Goal: Obtain resource: Obtain resource

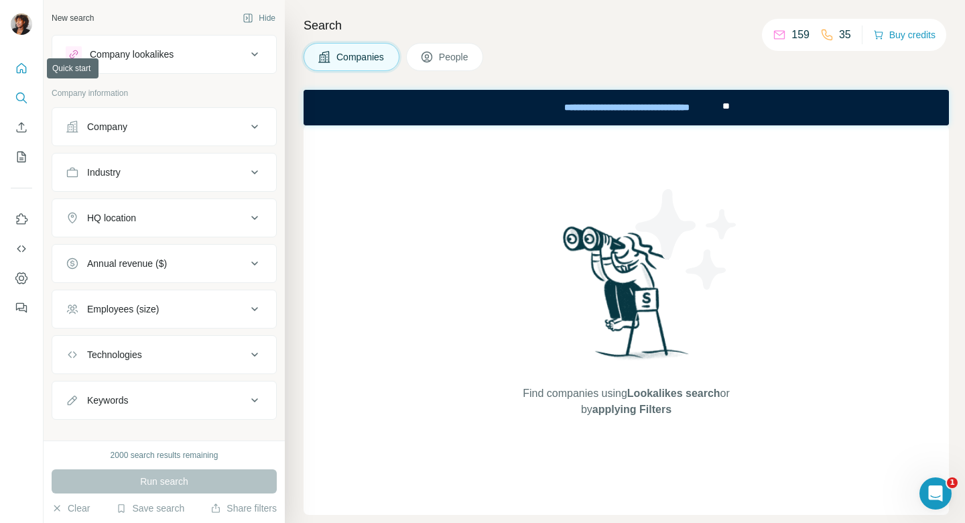
click at [23, 68] on icon "Quick start" at bounding box center [21, 68] width 13 height 13
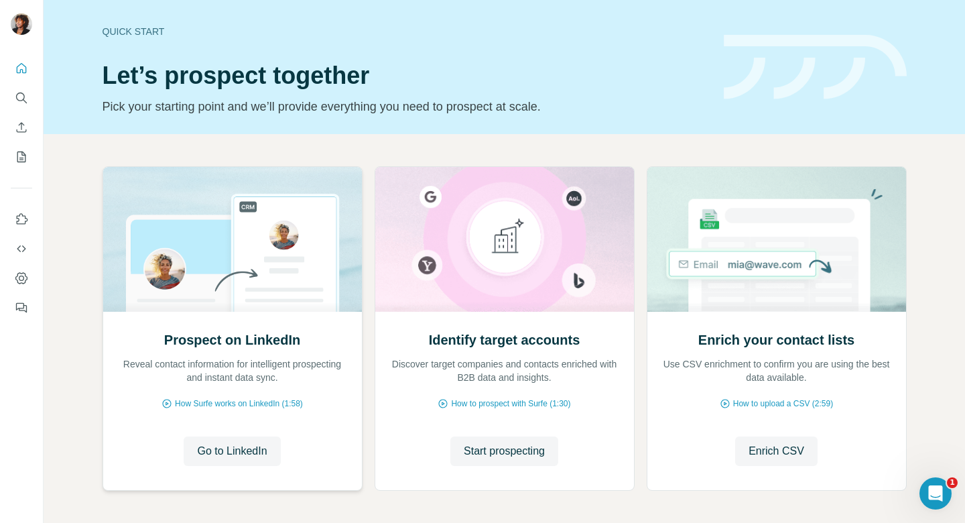
scroll to position [54, 0]
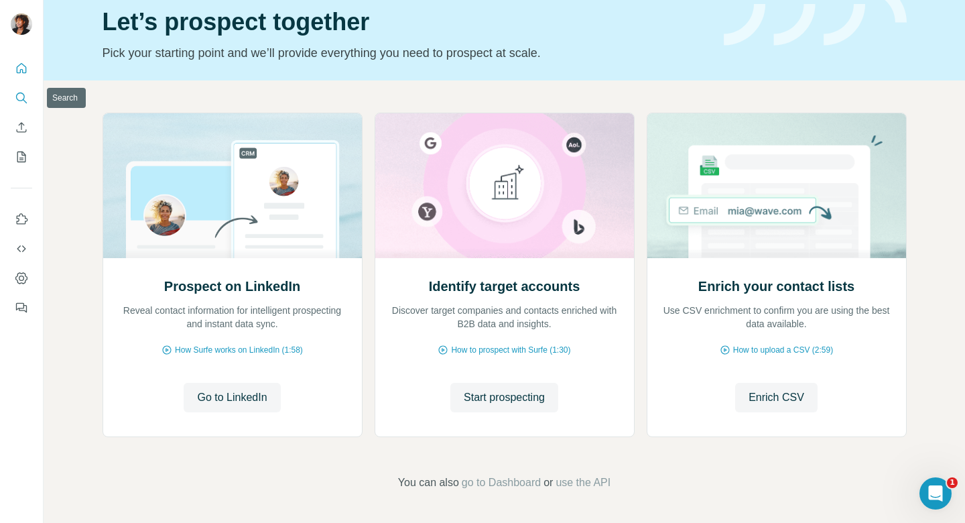
click at [26, 96] on icon "Search" at bounding box center [21, 97] width 13 height 13
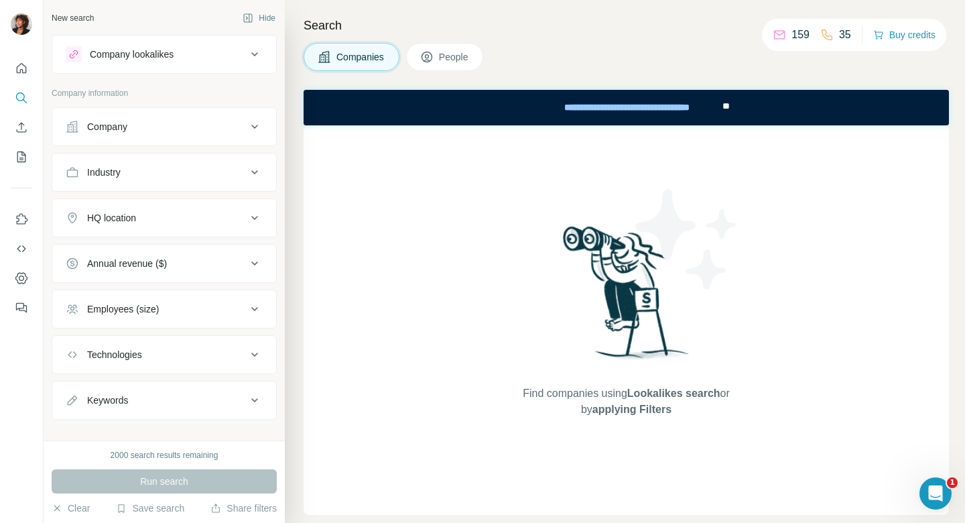
click at [452, 52] on span "People" at bounding box center [454, 56] width 31 height 13
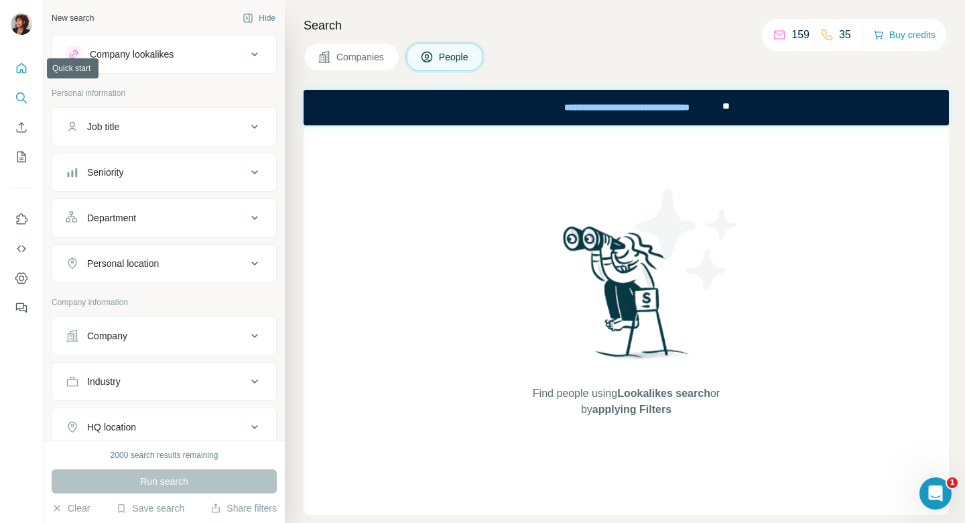
click at [27, 68] on icon "Quick start" at bounding box center [21, 68] width 13 height 13
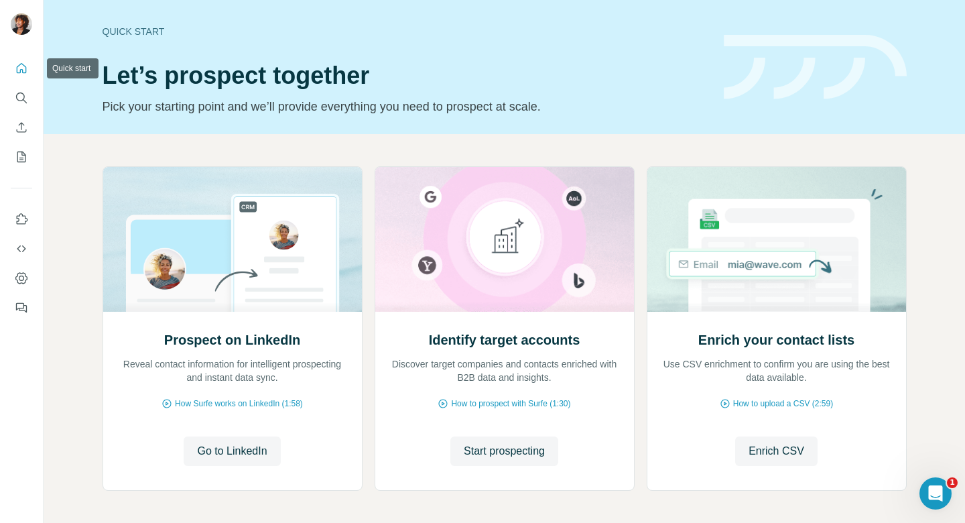
click at [19, 69] on icon "Quick start" at bounding box center [21, 68] width 13 height 13
click at [20, 249] on icon "Use Surfe API" at bounding box center [21, 248] width 13 height 13
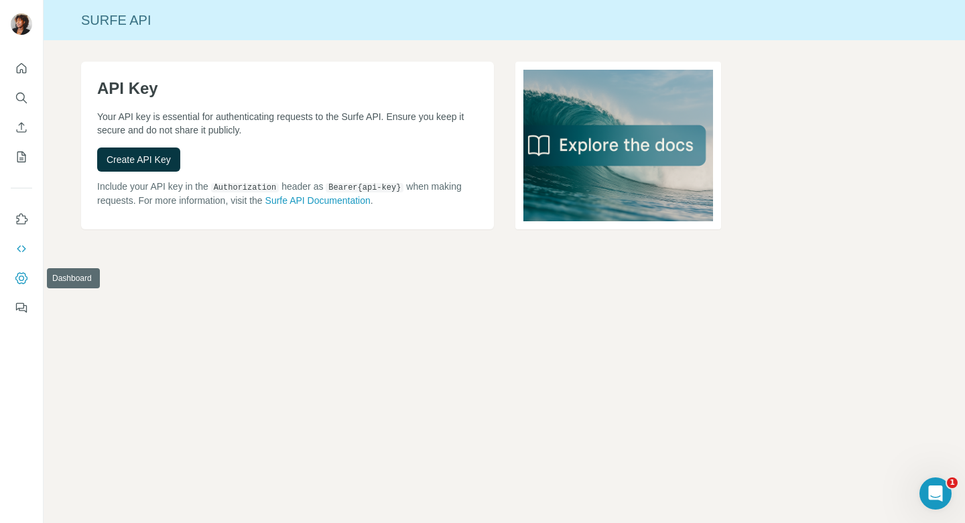
click at [20, 281] on icon "Dashboard" at bounding box center [21, 278] width 13 height 13
click at [23, 68] on icon "Quick start" at bounding box center [21, 68] width 13 height 13
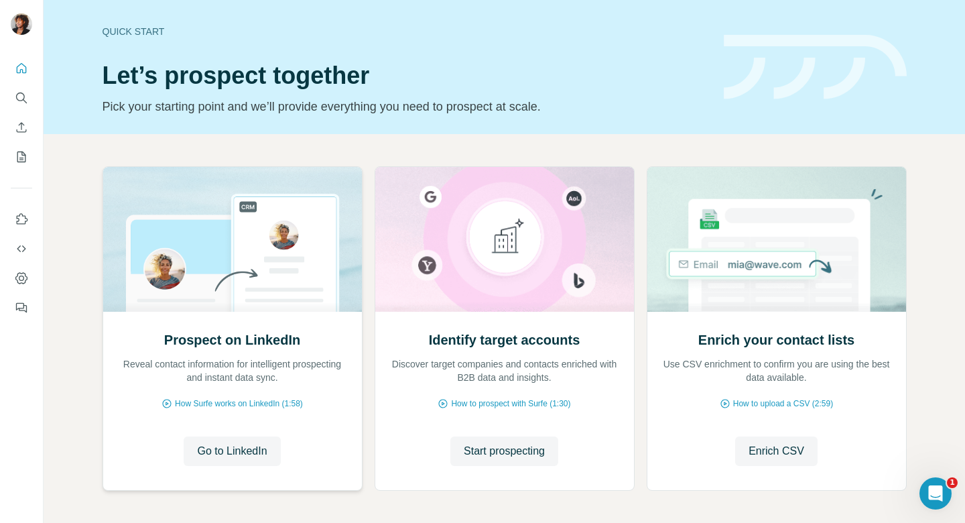
scroll to position [54, 0]
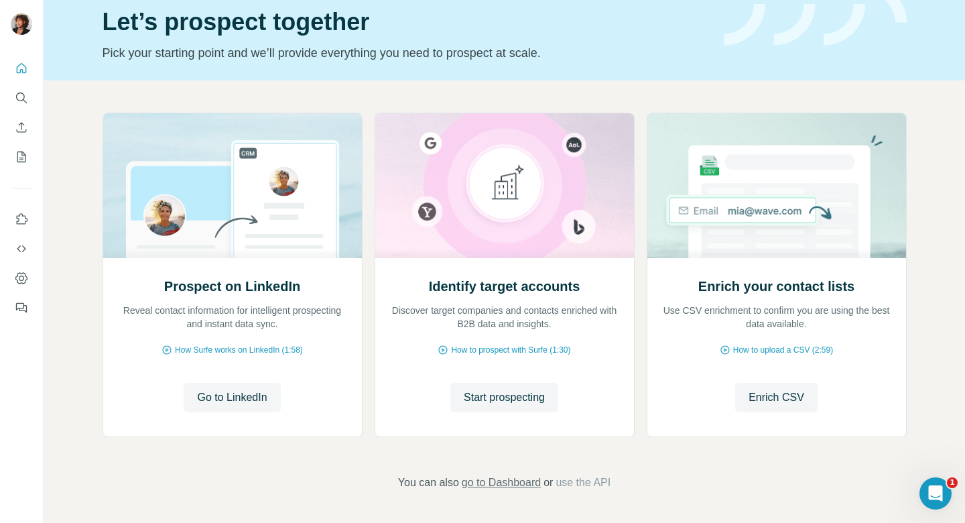
click at [514, 483] on span "go to Dashboard" at bounding box center [501, 483] width 79 height 16
click at [601, 98] on div "Prospect on LinkedIn Reveal contact information for intelligent prospecting and…" at bounding box center [505, 301] width 922 height 442
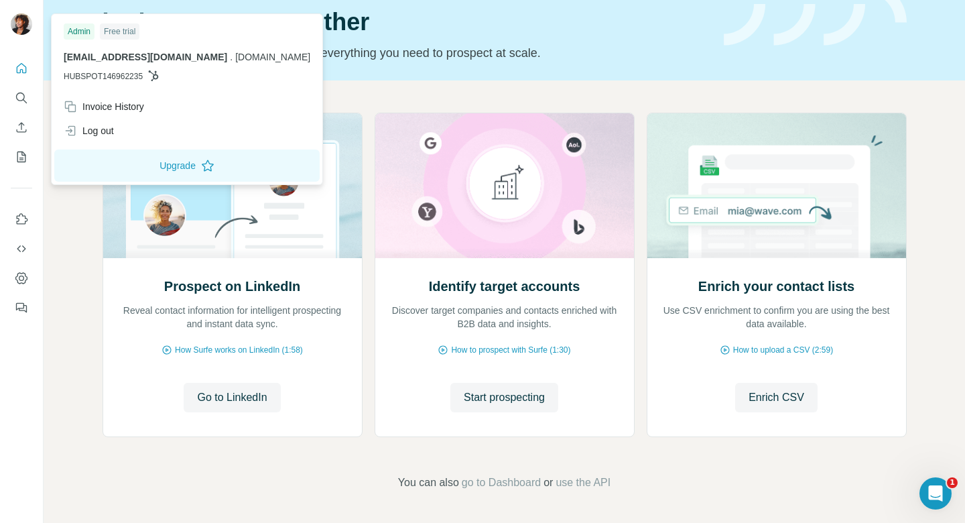
click at [27, 23] on img at bounding box center [21, 23] width 21 height 21
click at [24, 23] on img at bounding box center [21, 23] width 21 height 21
click at [520, 480] on span "go to Dashboard" at bounding box center [501, 483] width 79 height 16
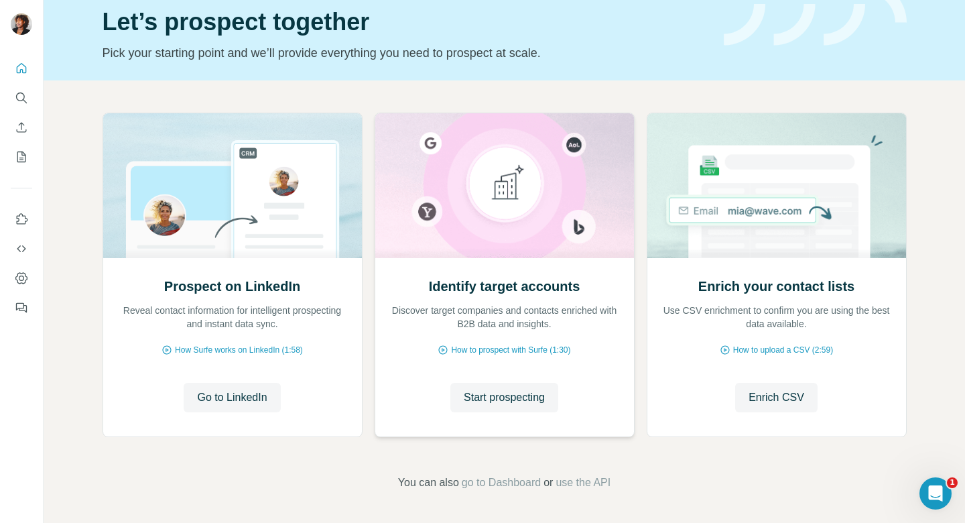
scroll to position [0, 0]
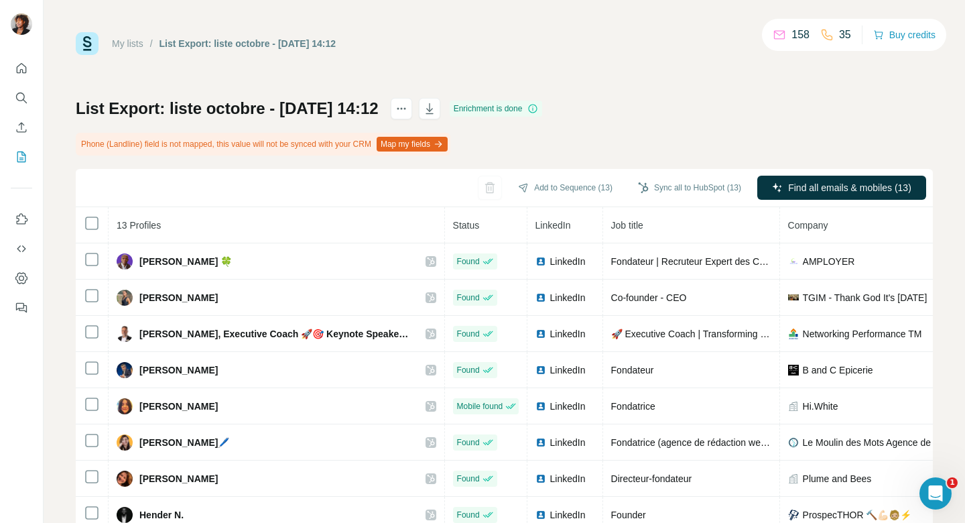
click at [208, 179] on div "Add to Sequence (13) Sync all to HubSpot (13) Find all emails & mobiles (13)" at bounding box center [504, 188] width 857 height 38
click at [16, 95] on icon "Search" at bounding box center [20, 97] width 9 height 9
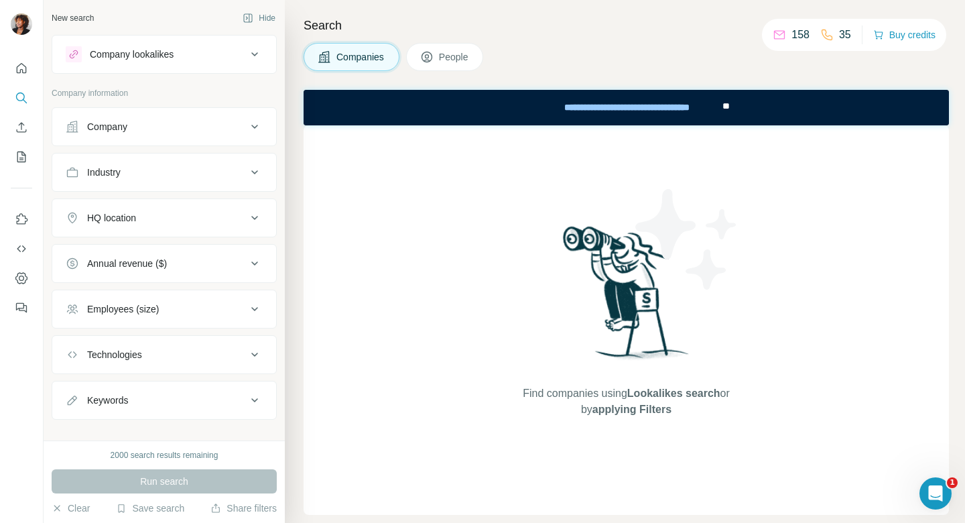
click at [445, 59] on span "People" at bounding box center [454, 56] width 31 height 13
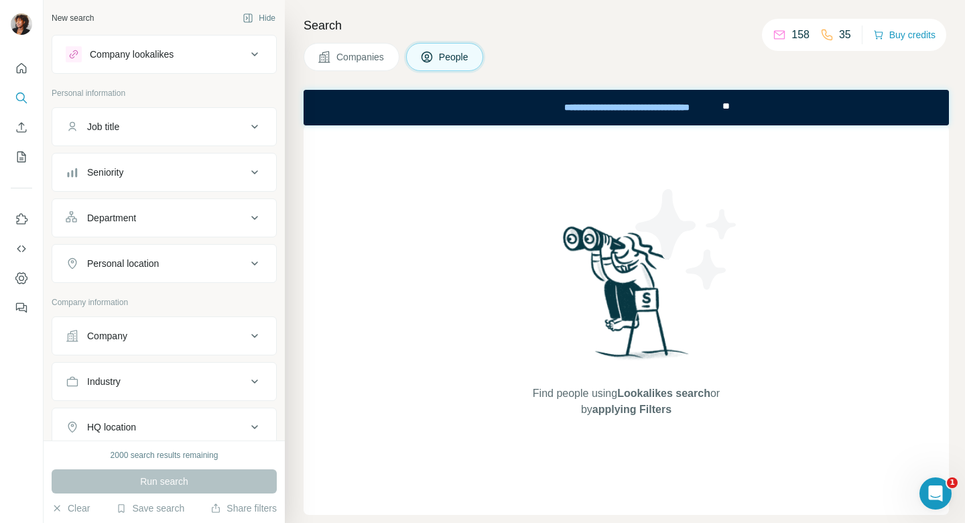
click at [406, 24] on h4 "Search" at bounding box center [627, 25] width 646 height 19
click at [19, 158] on icon "My lists" at bounding box center [22, 156] width 7 height 9
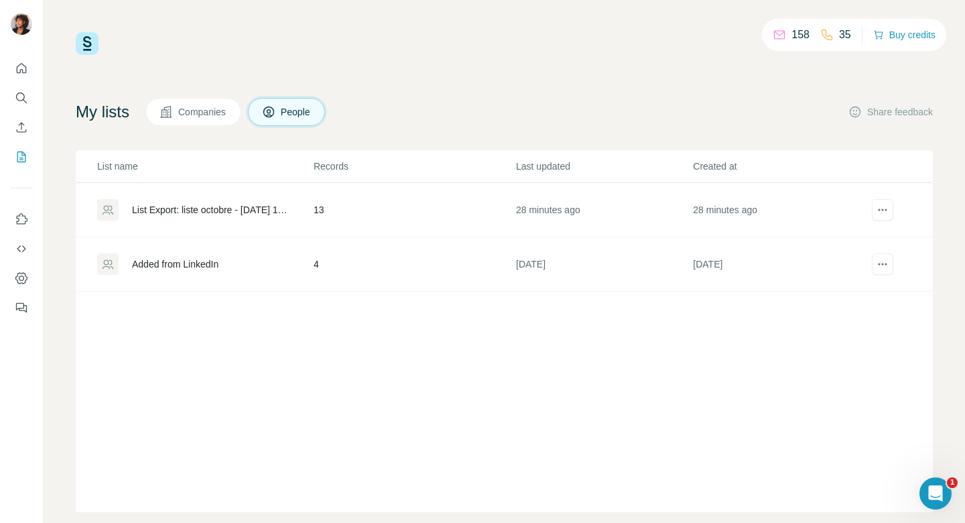
click at [258, 266] on div "Added from LinkedIn" at bounding box center [204, 263] width 215 height 21
click at [414, 217] on td "13" at bounding box center [414, 210] width 202 height 54
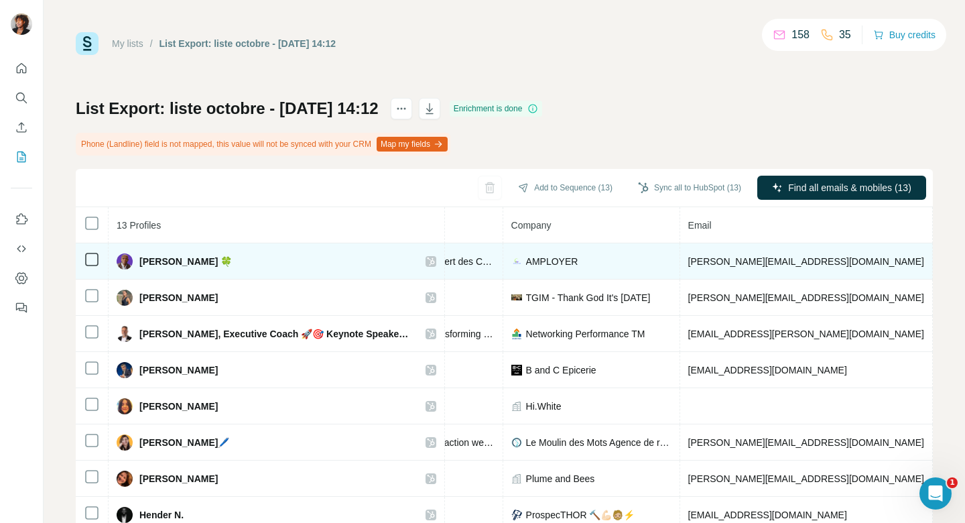
scroll to position [0, 451]
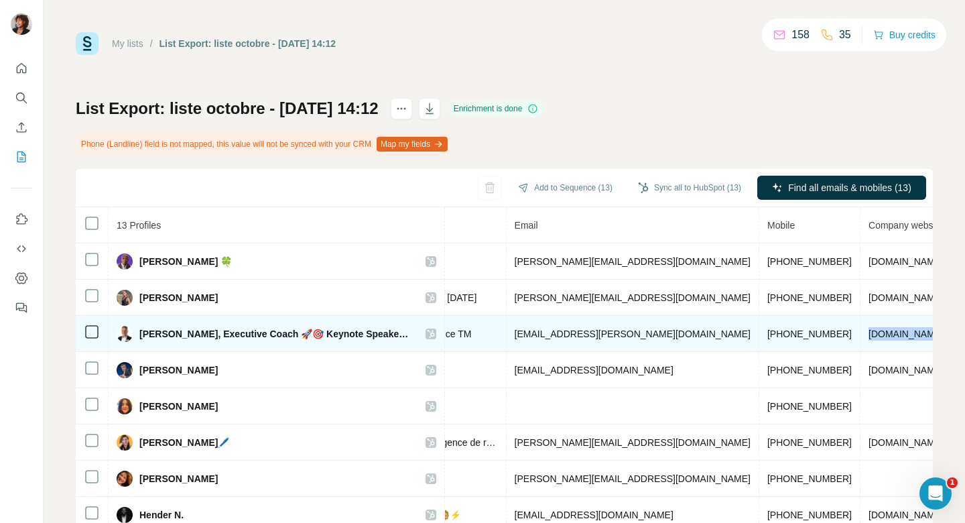
drag, startPoint x: 798, startPoint y: 333, endPoint x: 733, endPoint y: 333, distance: 65.7
click at [861, 333] on td "[DOMAIN_NAME]" at bounding box center [907, 334] width 92 height 36
copy span "[DOMAIN_NAME]"
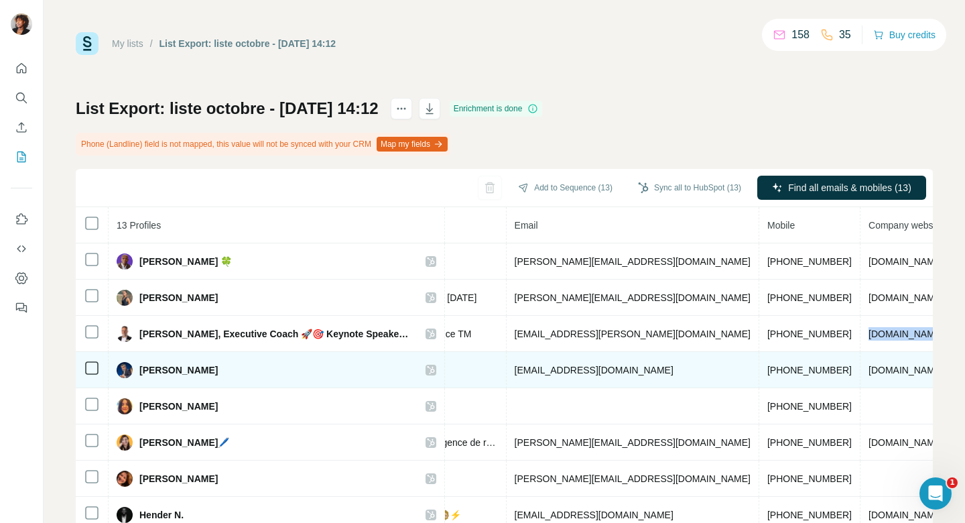
scroll to position [17, 451]
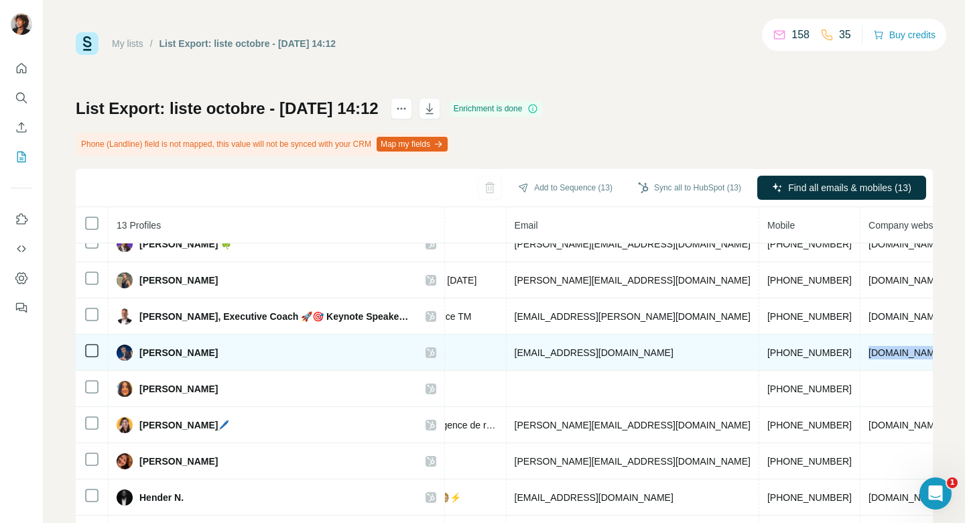
drag, startPoint x: 794, startPoint y: 352, endPoint x: 733, endPoint y: 353, distance: 61.7
click at [861, 353] on td "[DOMAIN_NAME]" at bounding box center [907, 353] width 92 height 36
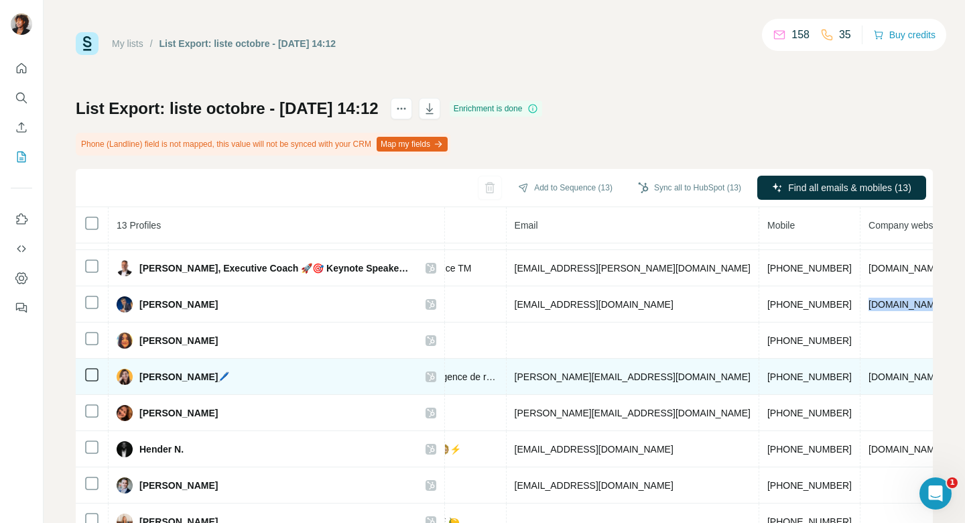
scroll to position [74, 451]
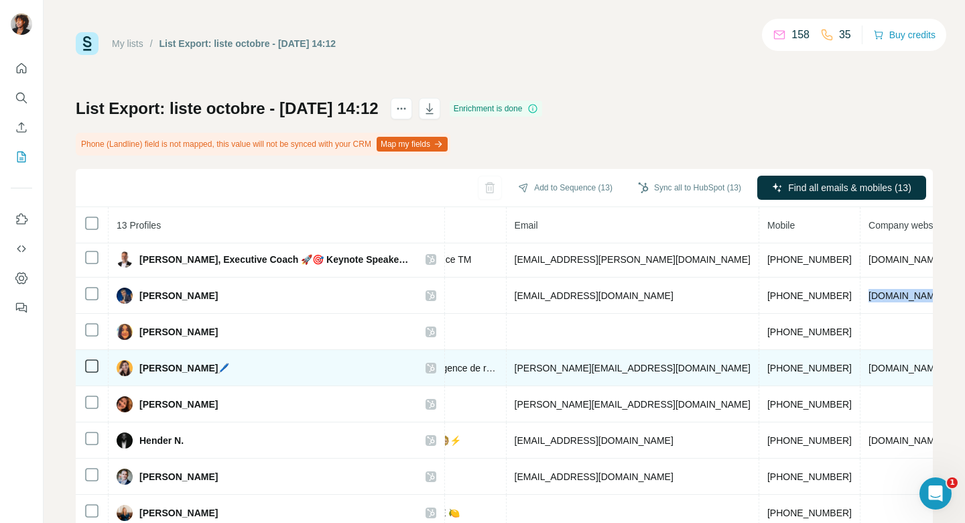
drag, startPoint x: 820, startPoint y: 365, endPoint x: 728, endPoint y: 370, distance: 92.0
click at [861, 370] on td "[DOMAIN_NAME]" at bounding box center [907, 368] width 92 height 36
copy span "[DOMAIN_NAME]"
click at [206, 369] on span "[PERSON_NAME]🖊️" at bounding box center [184, 367] width 90 height 13
drag, startPoint x: 244, startPoint y: 366, endPoint x: 122, endPoint y: 369, distance: 122.1
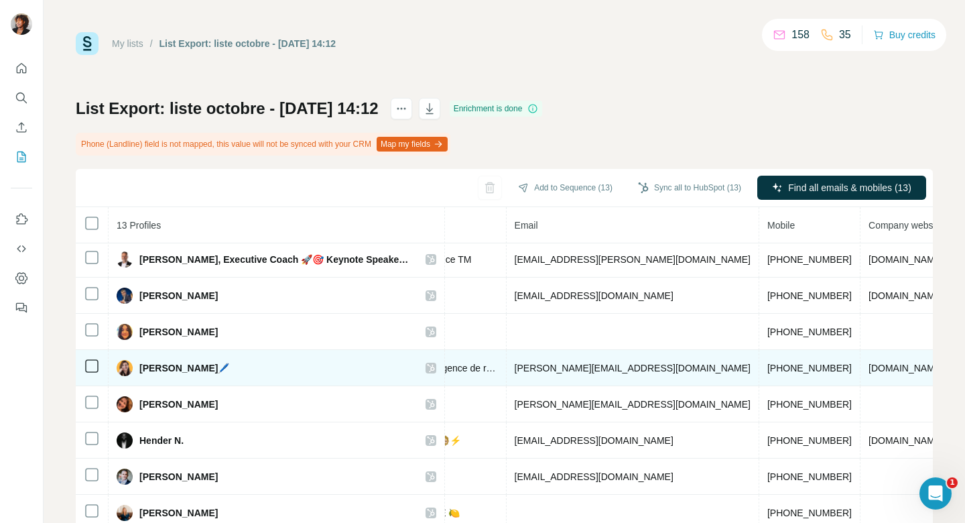
click at [123, 369] on div "[PERSON_NAME]🖊️" at bounding box center [173, 368] width 113 height 16
copy div "[PERSON_NAME]"
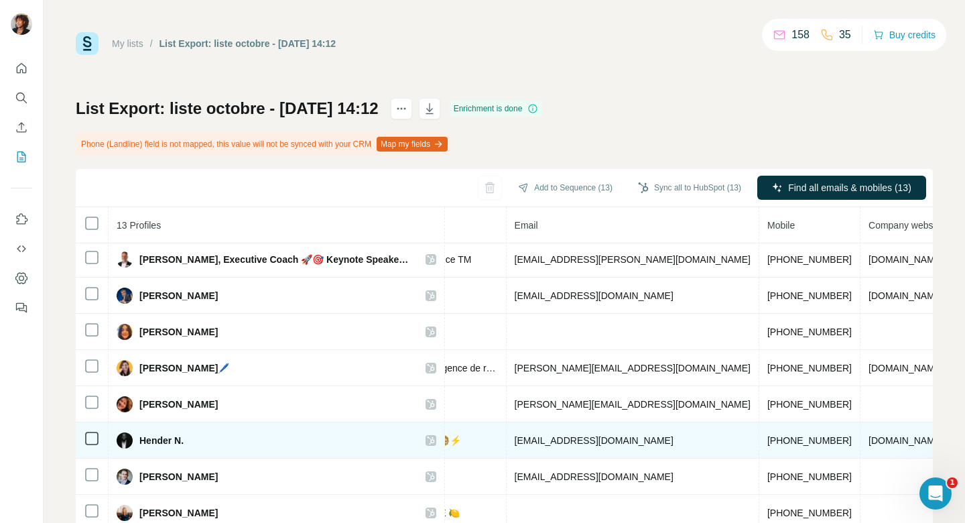
scroll to position [119, 451]
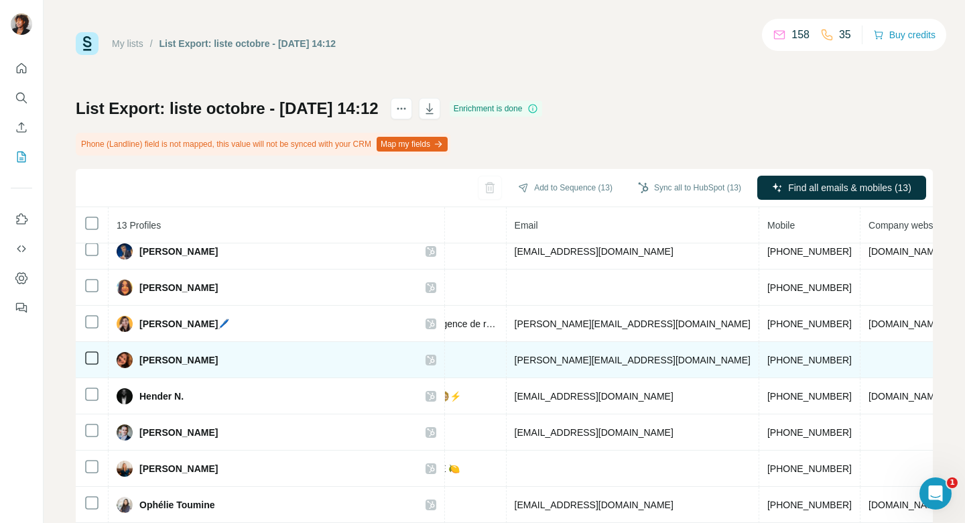
drag, startPoint x: 272, startPoint y: 360, endPoint x: 136, endPoint y: 361, distance: 136.1
click at [136, 361] on div "[PERSON_NAME]" at bounding box center [167, 360] width 101 height 16
copy span "[PERSON_NAME]"
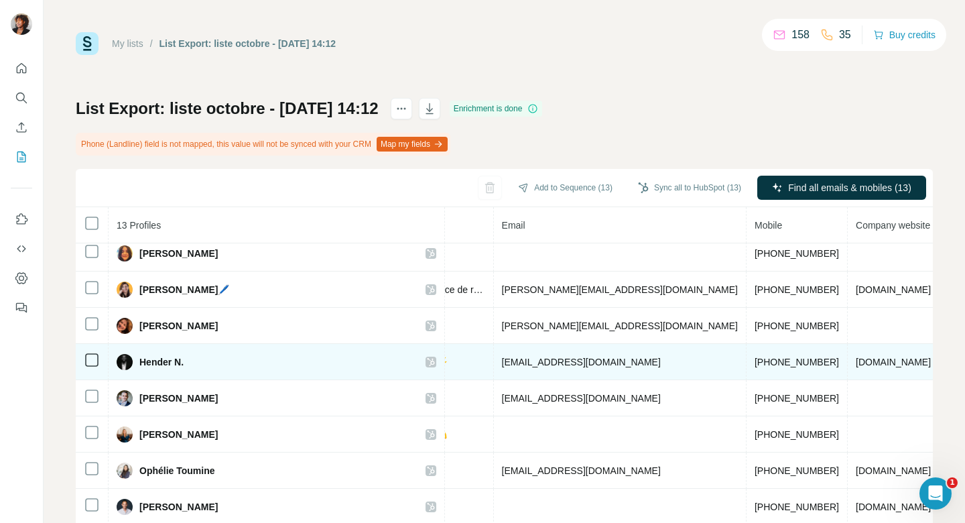
scroll to position [150, 463]
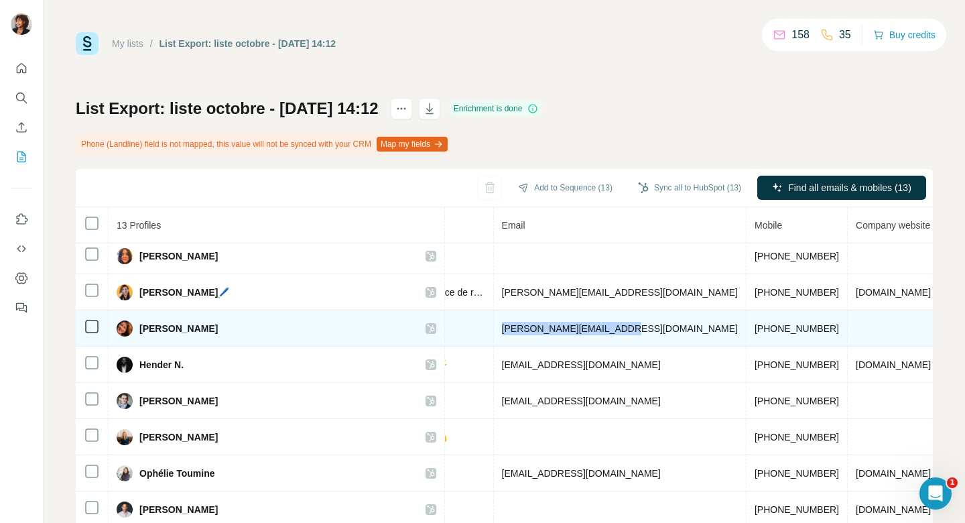
drag, startPoint x: 593, startPoint y: 329, endPoint x: 454, endPoint y: 333, distance: 138.8
click at [454, 333] on tr "[PERSON_NAME] Found LinkedIn Directeur-fondateur Plume and Bees [PERSON_NAME][E…" at bounding box center [359, 328] width 1494 height 36
copy tr "[PERSON_NAME][EMAIL_ADDRESS][DOMAIN_NAME]"
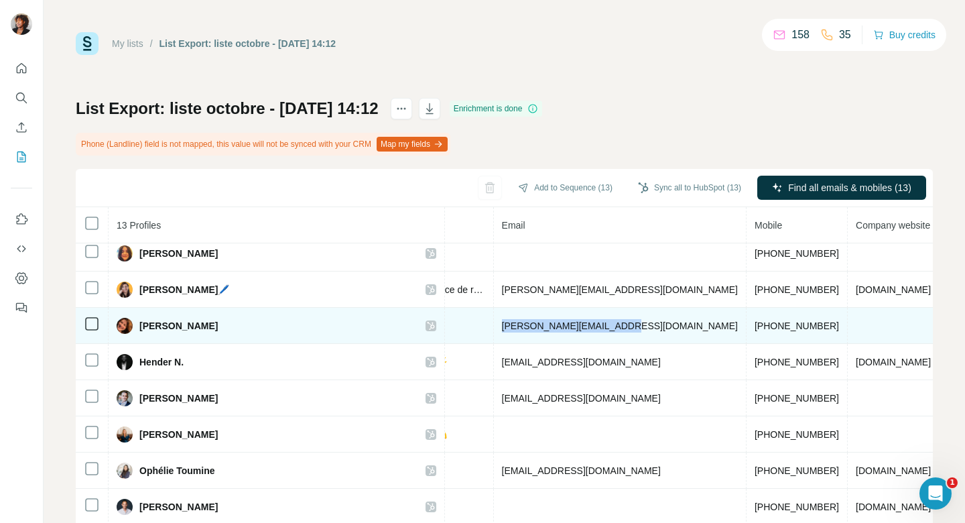
scroll to position [38, 0]
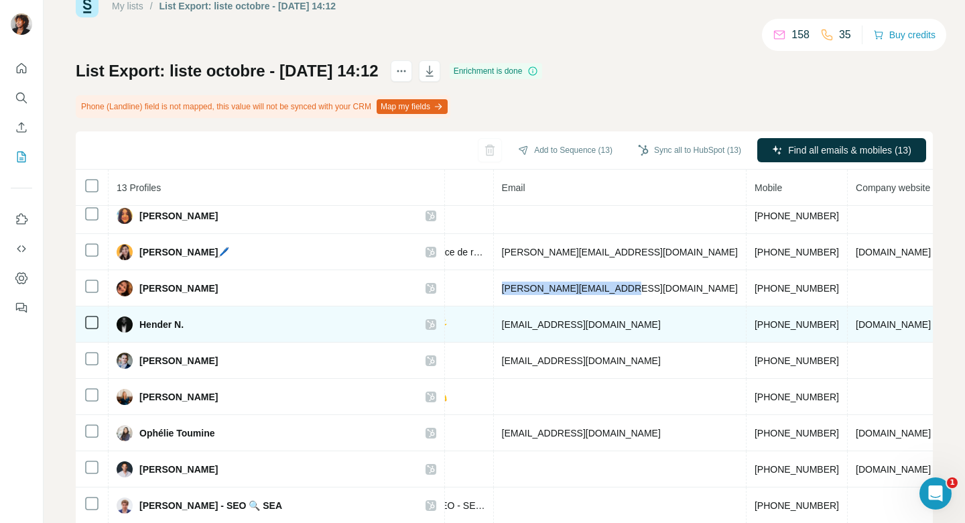
drag, startPoint x: 785, startPoint y: 327, endPoint x: 720, endPoint y: 327, distance: 65.0
click at [848, 327] on td "[DOMAIN_NAME]" at bounding box center [894, 324] width 92 height 36
copy span "[DOMAIN_NAME]"
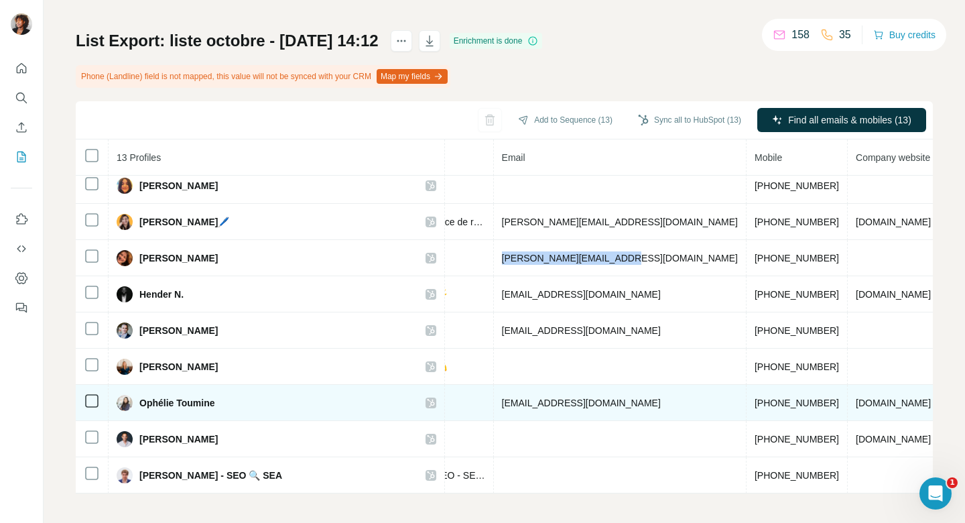
scroll to position [70, 0]
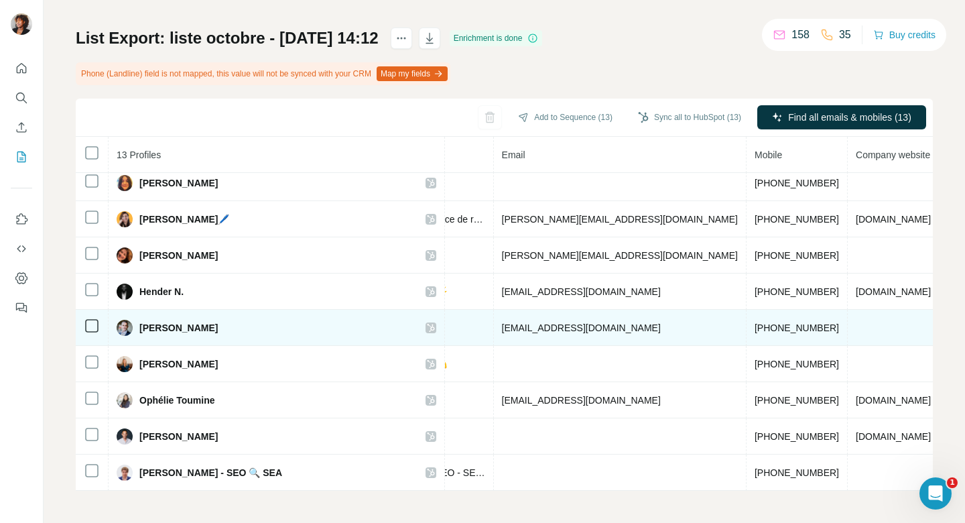
click at [210, 327] on span "[PERSON_NAME]" at bounding box center [178, 327] width 78 height 13
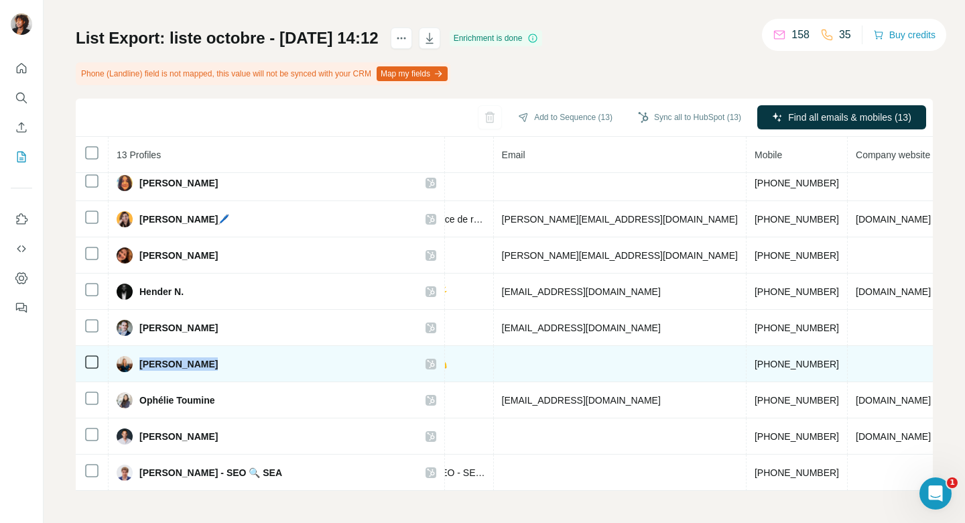
drag, startPoint x: 213, startPoint y: 363, endPoint x: 142, endPoint y: 363, distance: 71.1
click at [142, 363] on span "[PERSON_NAME]" at bounding box center [178, 363] width 78 height 13
copy span "[PERSON_NAME]"
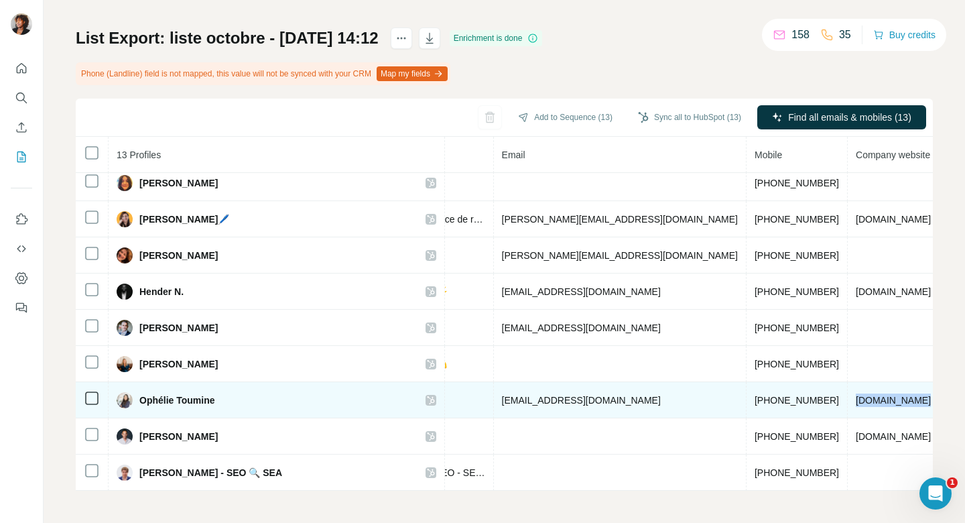
drag, startPoint x: 779, startPoint y: 399, endPoint x: 720, endPoint y: 400, distance: 59.0
click at [848, 400] on td "[DOMAIN_NAME]" at bounding box center [894, 400] width 92 height 36
copy span "[DOMAIN_NAME]"
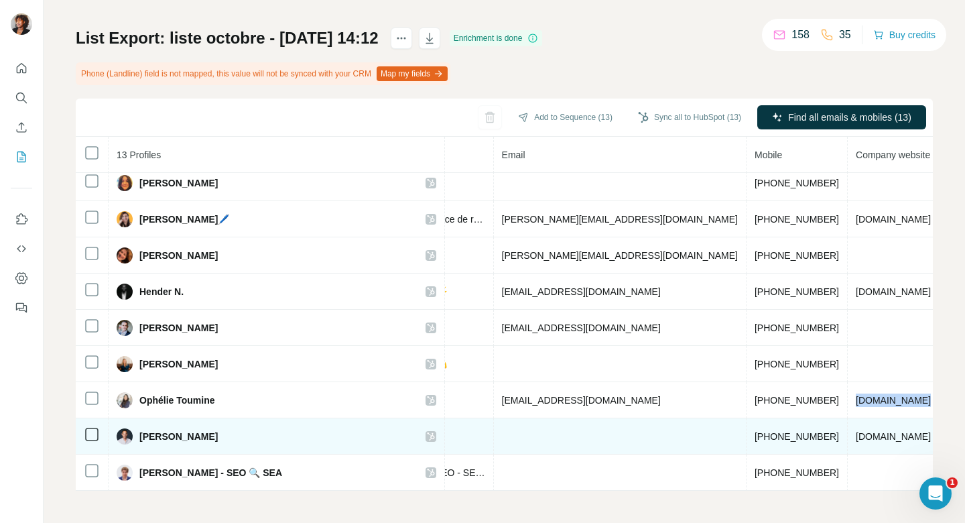
drag, startPoint x: 816, startPoint y: 434, endPoint x: 722, endPoint y: 435, distance: 93.9
click at [856, 435] on span "[DOMAIN_NAME]" at bounding box center [893, 436] width 75 height 11
copy span "[DOMAIN_NAME]"
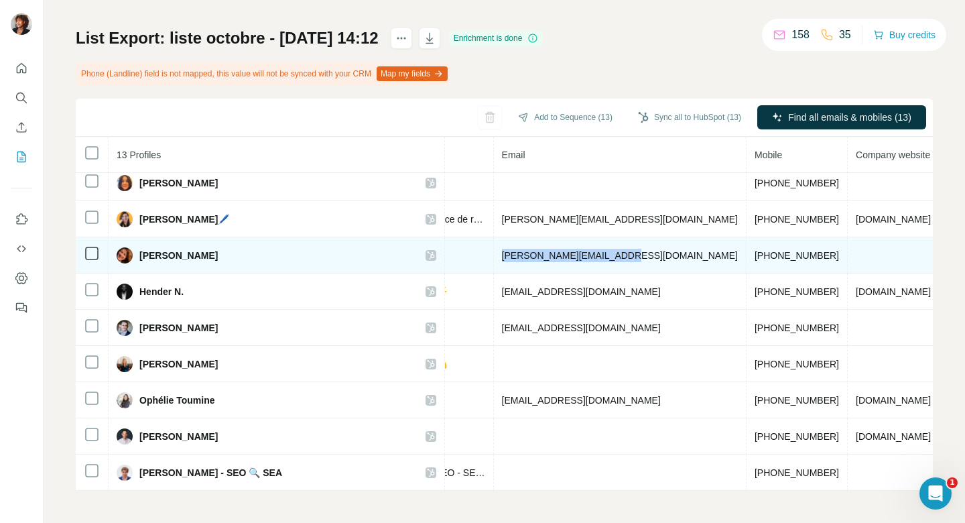
drag, startPoint x: 594, startPoint y: 255, endPoint x: 461, endPoint y: 259, distance: 133.5
click at [494, 259] on td "[PERSON_NAME][EMAIL_ADDRESS][DOMAIN_NAME]" at bounding box center [620, 255] width 253 height 36
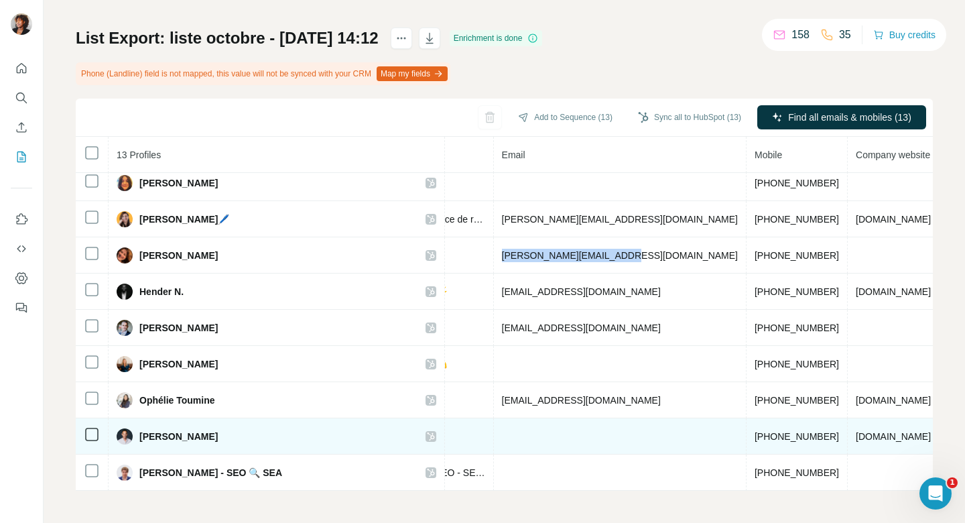
drag, startPoint x: 817, startPoint y: 438, endPoint x: 726, endPoint y: 438, distance: 90.5
click at [856, 438] on span "[DOMAIN_NAME]" at bounding box center [893, 436] width 75 height 11
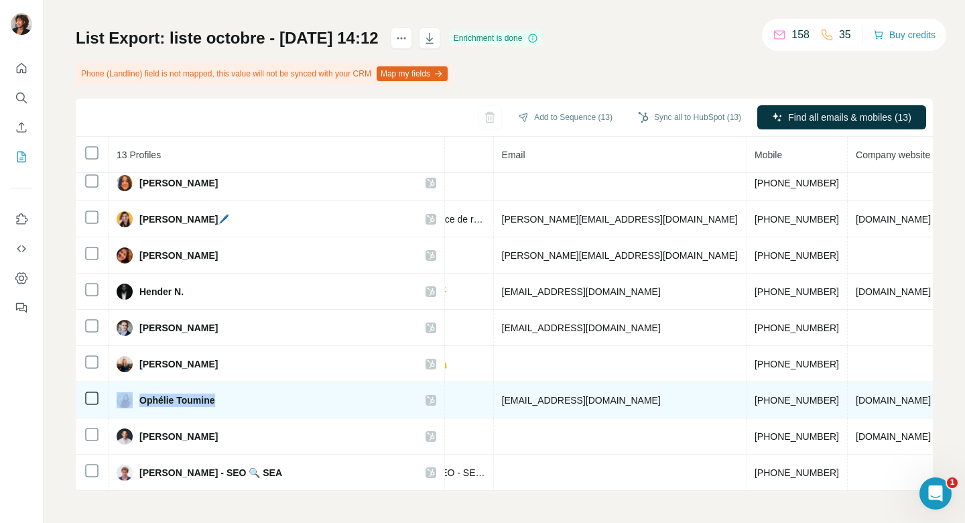
drag, startPoint x: 215, startPoint y: 397, endPoint x: 133, endPoint y: 397, distance: 81.8
click at [133, 397] on div "Ophélie Toumine" at bounding box center [166, 400] width 99 height 16
drag, startPoint x: 697, startPoint y: 400, endPoint x: 619, endPoint y: 401, distance: 78.4
click at [619, 401] on tr "Ophélie Toumine Found LinkedIn Co-fondatrice de Perlouine & Responsable des rec…" at bounding box center [359, 400] width 1494 height 36
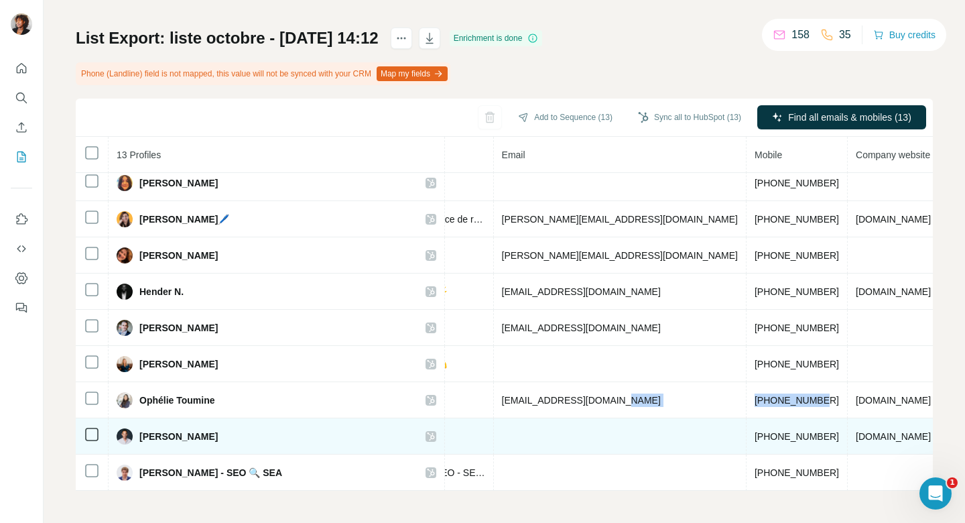
drag, startPoint x: 236, startPoint y: 436, endPoint x: 137, endPoint y: 434, distance: 99.2
click at [137, 434] on div "[PERSON_NAME]" at bounding box center [277, 436] width 320 height 16
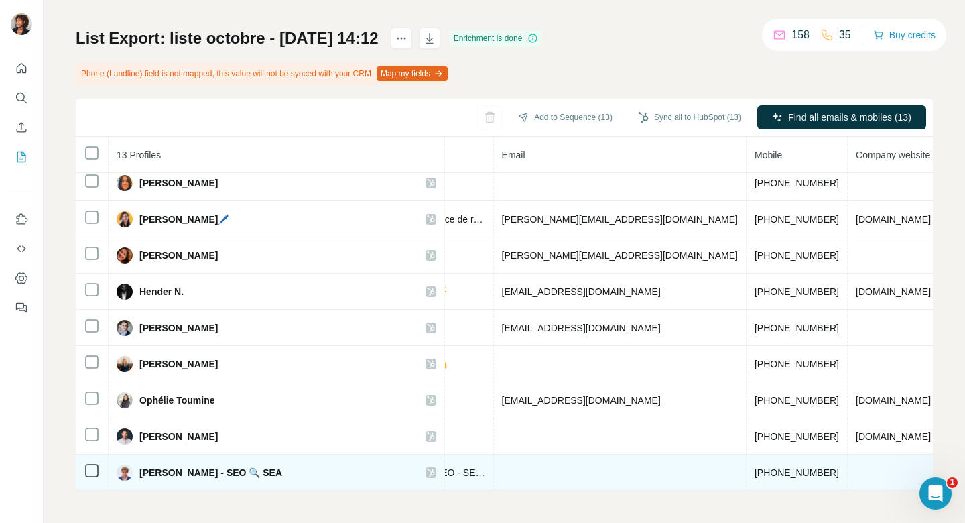
click at [186, 473] on span "[PERSON_NAME] - SEO 🔍 SEA" at bounding box center [210, 472] width 143 height 13
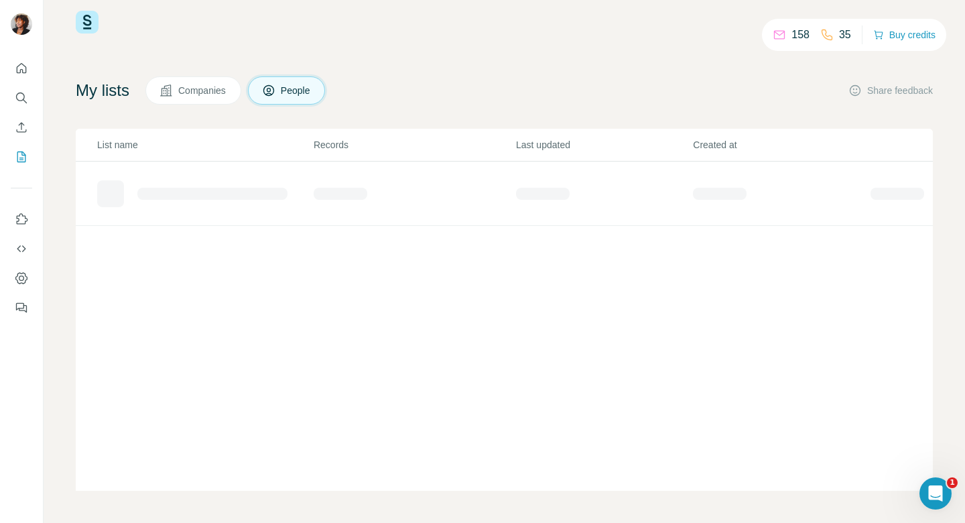
scroll to position [21, 0]
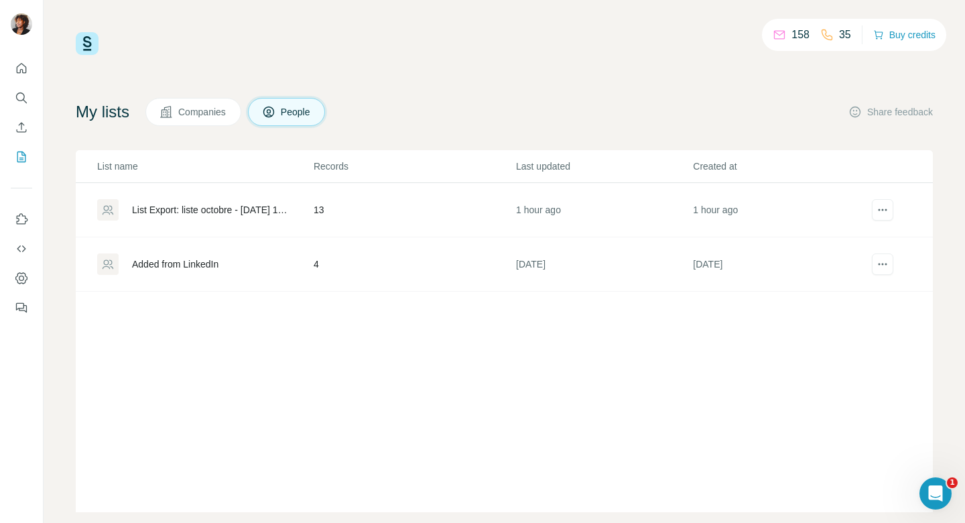
click at [305, 209] on div "List Export: liste octobre - [DATE] 14:12" at bounding box center [204, 209] width 215 height 21
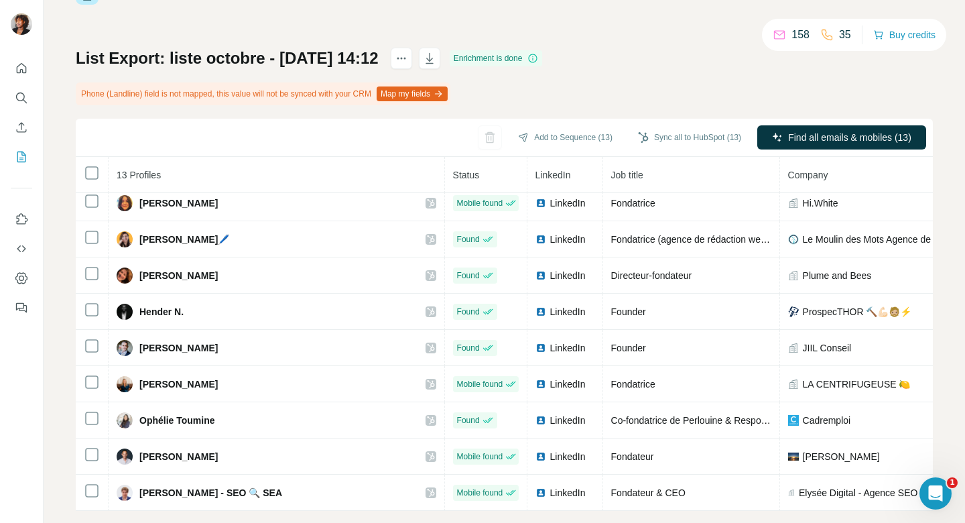
scroll to position [52, 0]
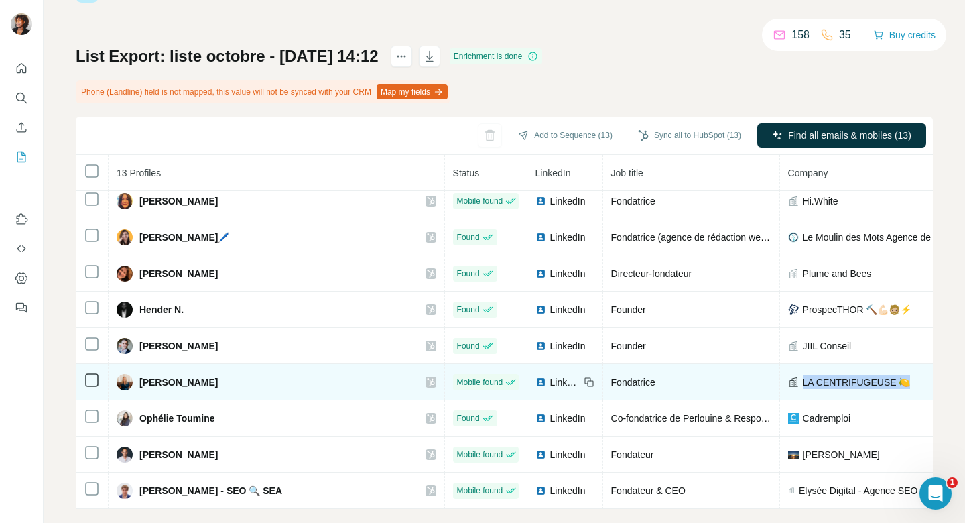
drag, startPoint x: 868, startPoint y: 381, endPoint x: 764, endPoint y: 383, distance: 103.9
click at [803, 383] on span "LA CENTRIFUGEUSE 🍋" at bounding box center [857, 381] width 108 height 13
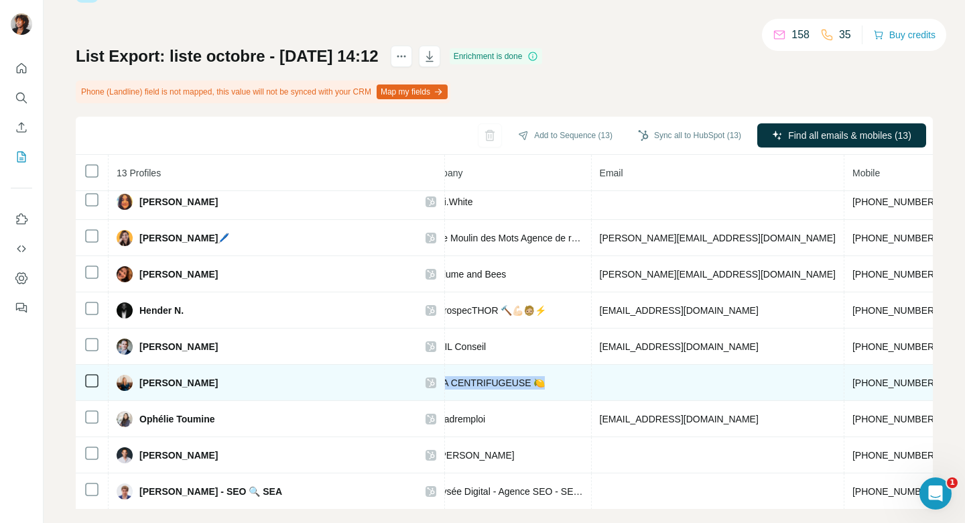
scroll to position [152, 361]
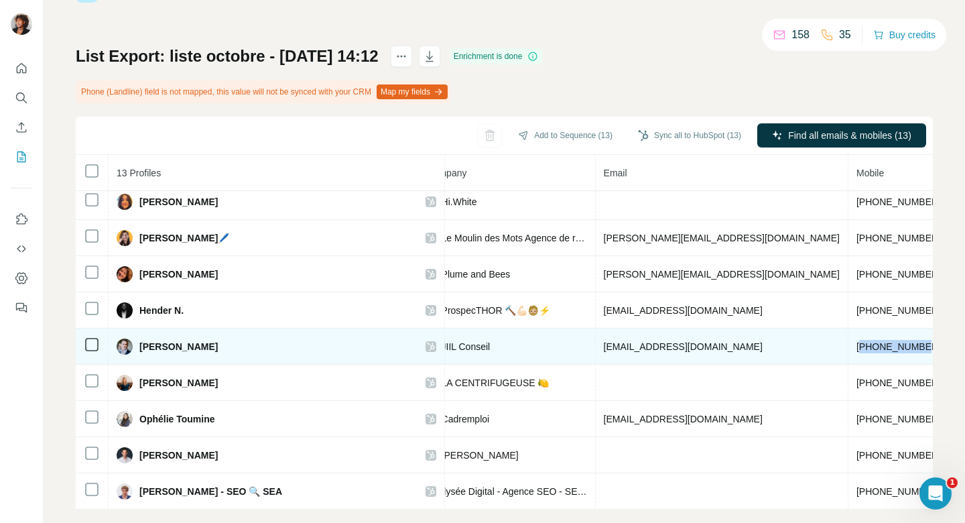
drag, startPoint x: 799, startPoint y: 345, endPoint x: 738, endPoint y: 347, distance: 61.0
click at [857, 347] on span "[PHONE_NUMBER]" at bounding box center [899, 346] width 84 height 11
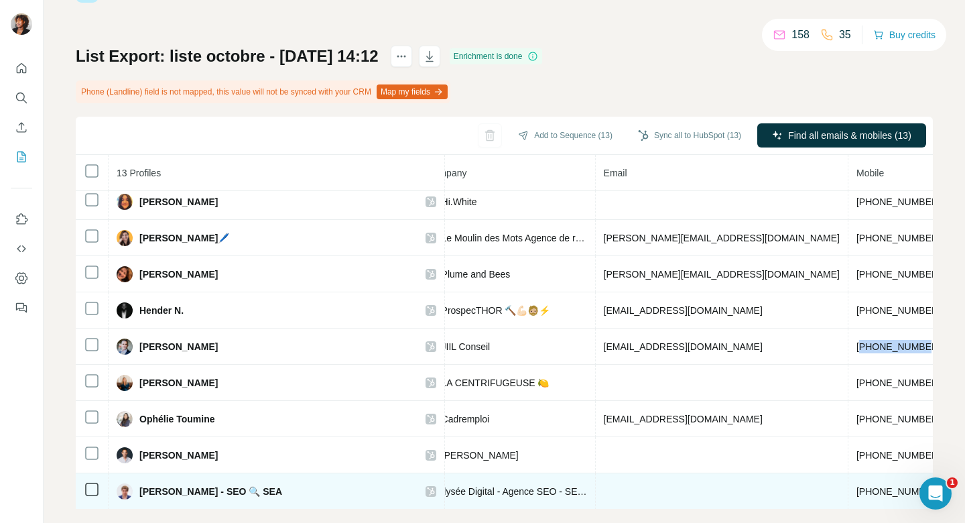
scroll to position [153, 361]
click at [489, 491] on span "Elysée Digital - Agence SEO - SEA & Réseaux Sociaux" at bounding box center [513, 490] width 150 height 13
click at [178, 493] on span "[PERSON_NAME] - SEO 🔍 SEA" at bounding box center [210, 490] width 143 height 13
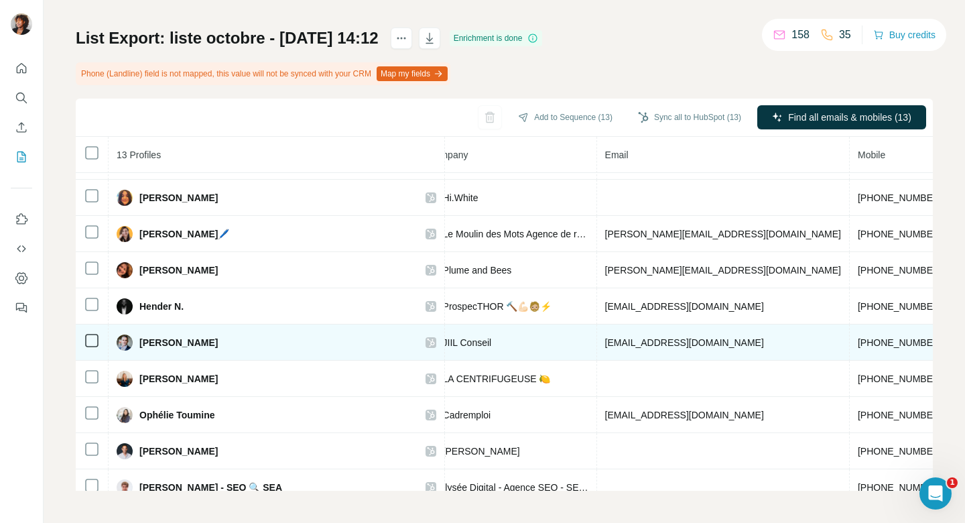
scroll to position [139, 360]
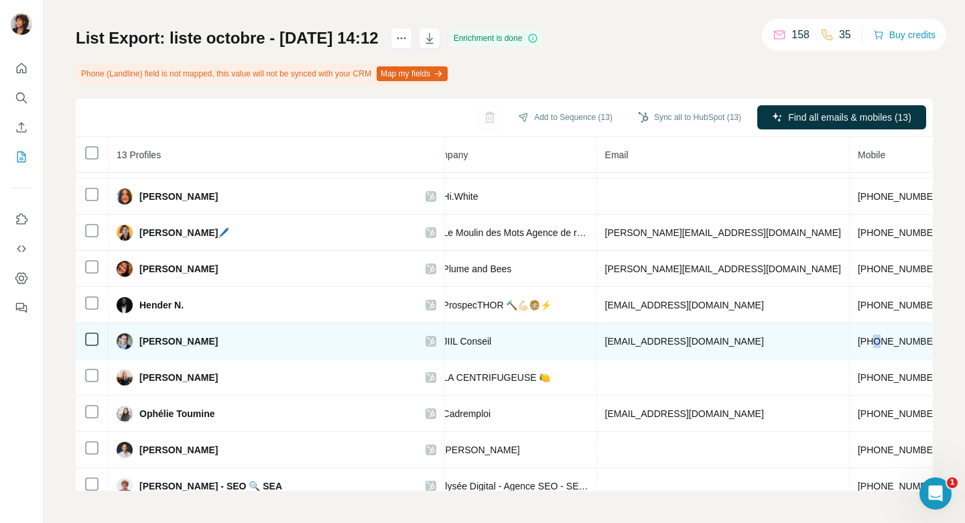
click at [858, 340] on span "[PHONE_NUMBER]" at bounding box center [900, 341] width 84 height 11
drag, startPoint x: 758, startPoint y: 342, endPoint x: 767, endPoint y: 342, distance: 8.7
click at [858, 342] on span "[PHONE_NUMBER]" at bounding box center [900, 341] width 84 height 11
click at [858, 341] on span "[PHONE_NUMBER]" at bounding box center [900, 341] width 84 height 11
click at [858, 342] on span "[PHONE_NUMBER]" at bounding box center [900, 341] width 84 height 11
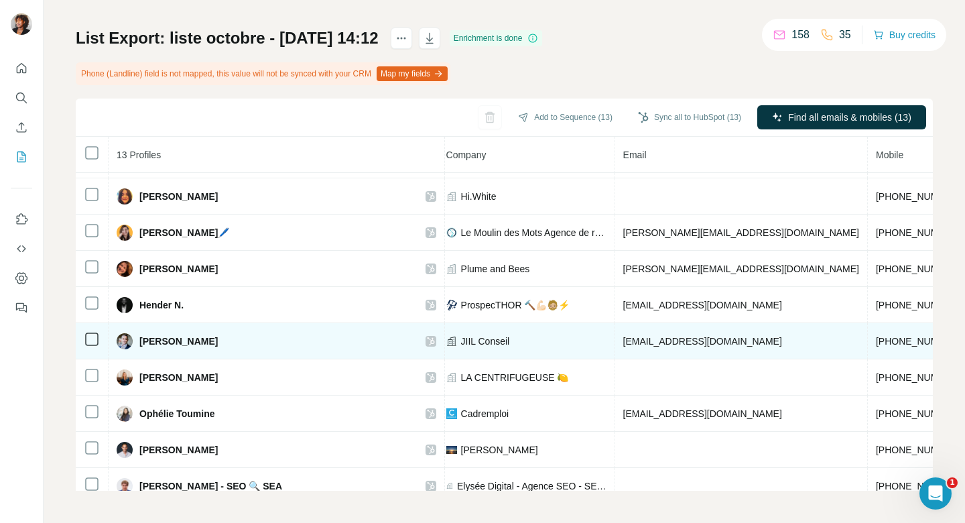
scroll to position [139, 331]
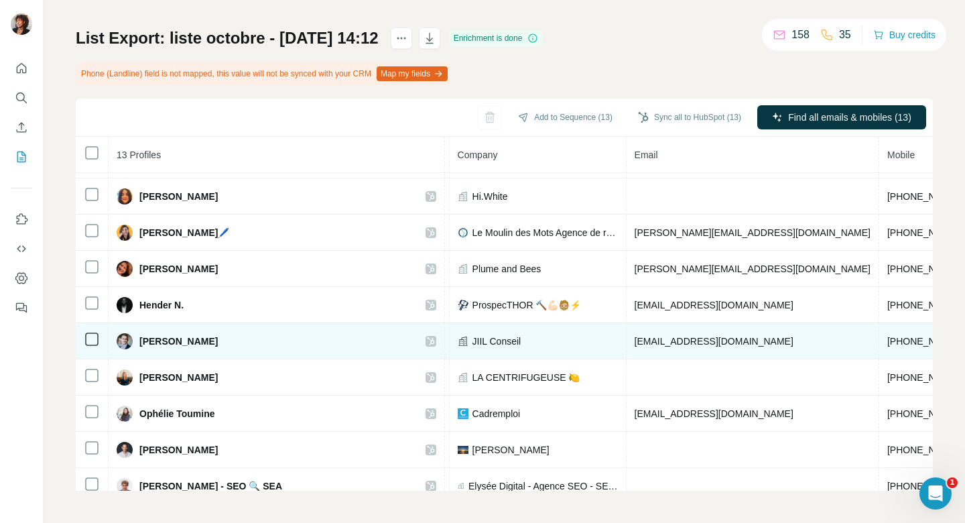
click at [183, 341] on span "[PERSON_NAME]" at bounding box center [178, 341] width 78 height 13
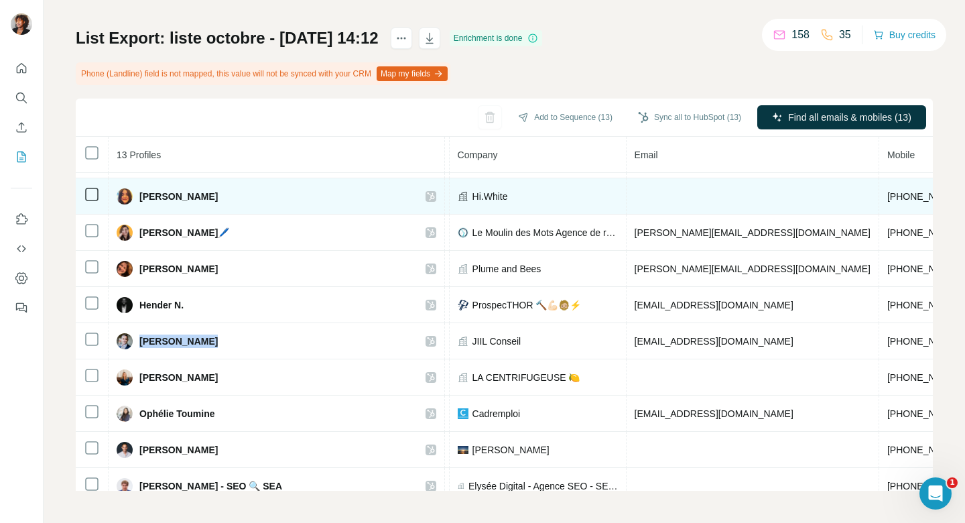
scroll to position [107, 331]
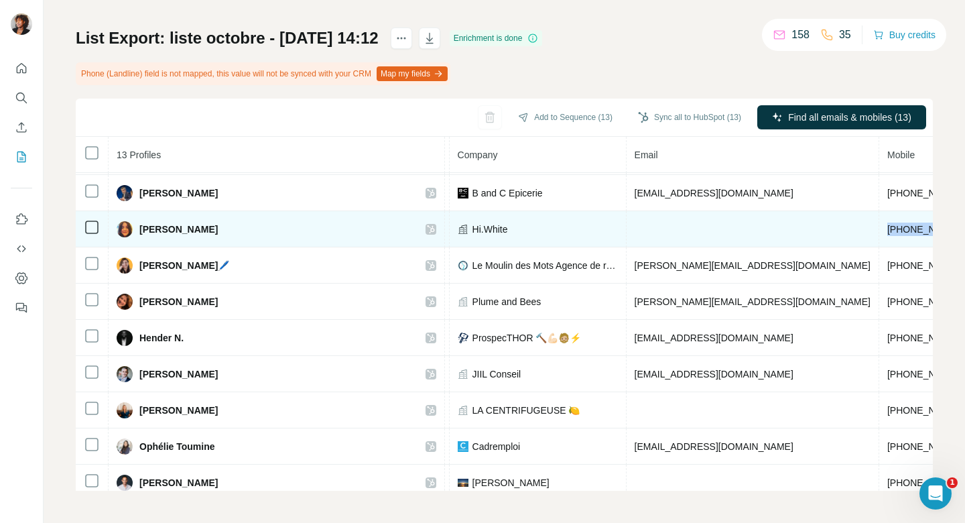
drag, startPoint x: 829, startPoint y: 231, endPoint x: 758, endPoint y: 231, distance: 71.7
click at [880, 231] on td "[PHONE_NUMBER]" at bounding box center [930, 229] width 101 height 36
drag, startPoint x: 485, startPoint y: 231, endPoint x: 428, endPoint y: 230, distance: 57.7
click at [458, 231] on div "Hi.White" at bounding box center [538, 229] width 160 height 13
drag, startPoint x: 212, startPoint y: 225, endPoint x: 130, endPoint y: 228, distance: 81.9
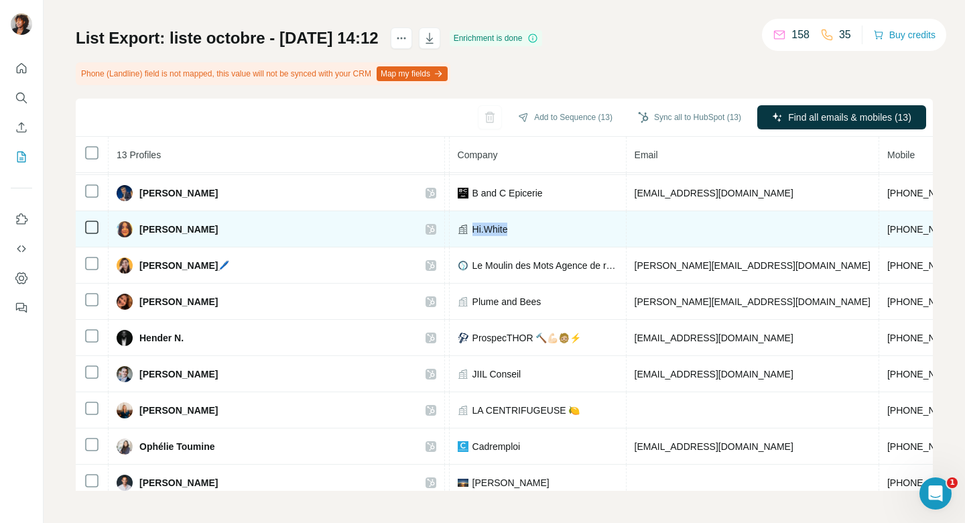
click at [130, 228] on div "[PERSON_NAME]" at bounding box center [167, 229] width 101 height 16
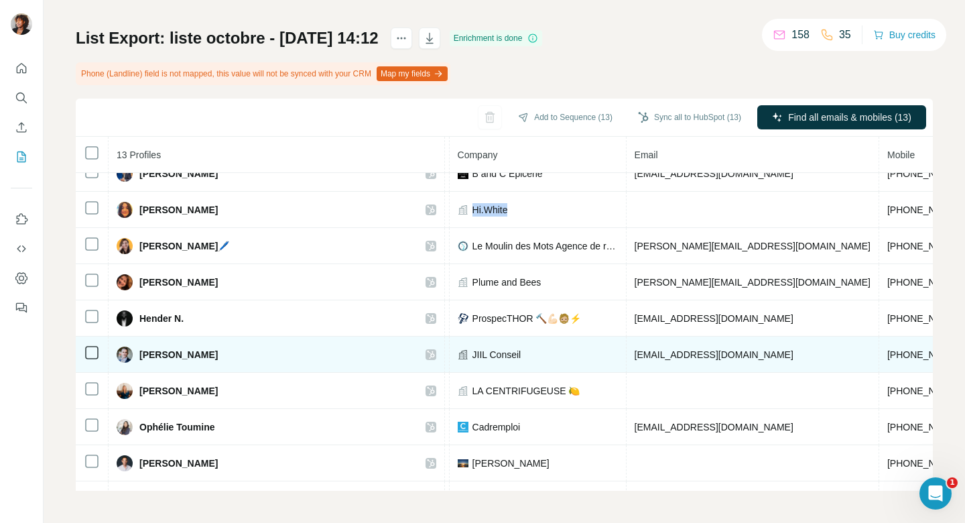
scroll to position [126, 333]
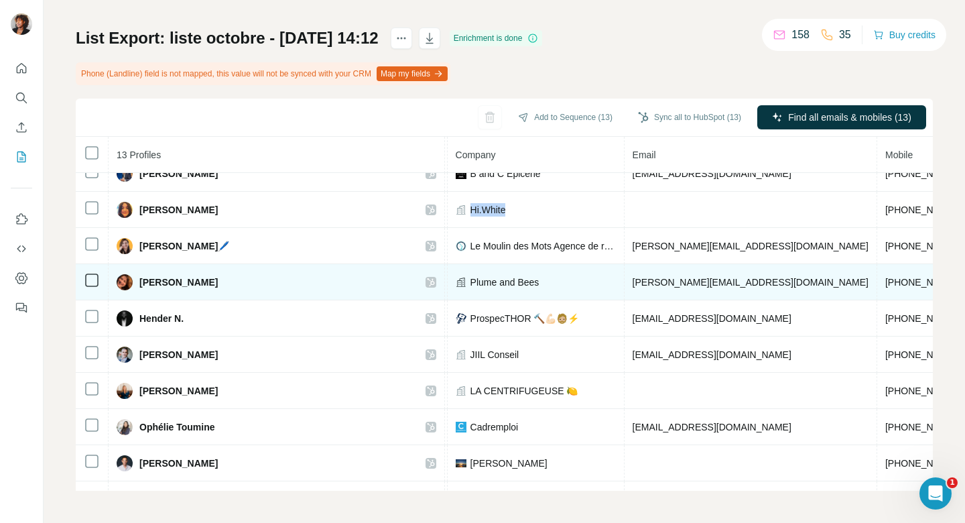
drag, startPoint x: 281, startPoint y: 282, endPoint x: 137, endPoint y: 286, distance: 143.5
click at [137, 286] on div "[PERSON_NAME]" at bounding box center [277, 282] width 320 height 16
drag, startPoint x: 830, startPoint y: 282, endPoint x: 758, endPoint y: 281, distance: 71.7
click at [878, 281] on td "[PHONE_NUMBER]" at bounding box center [928, 282] width 101 height 36
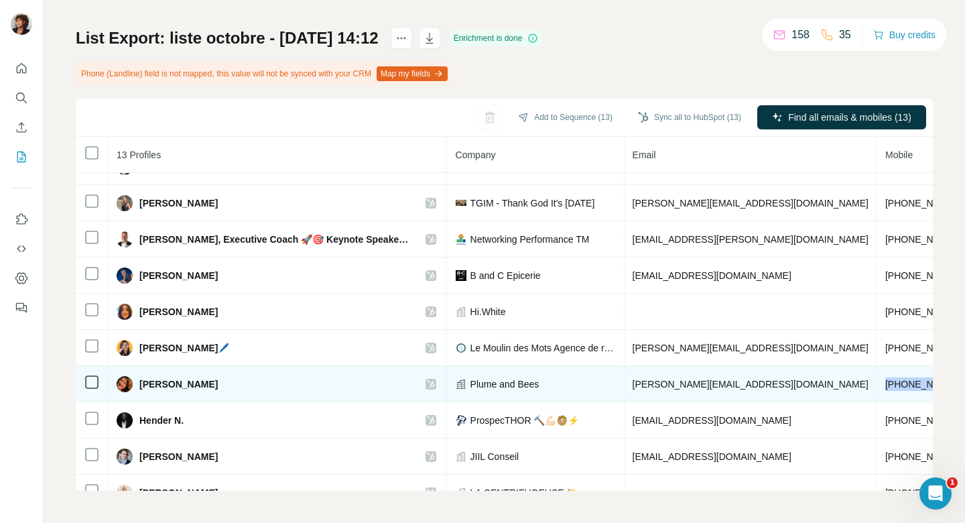
scroll to position [19, 333]
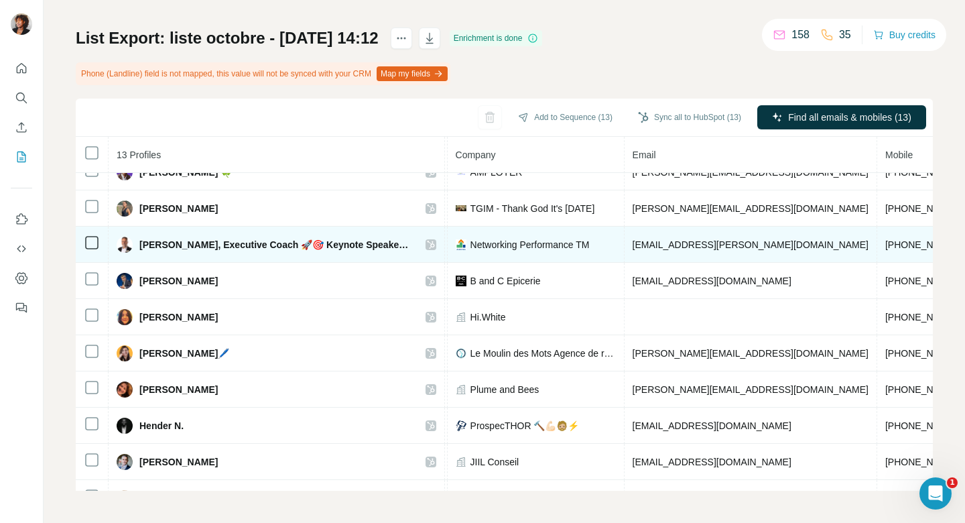
click at [324, 245] on span "[PERSON_NAME], Executive Coach 🚀🎯 Keynote Speaker 🎤💡" at bounding box center [275, 244] width 273 height 13
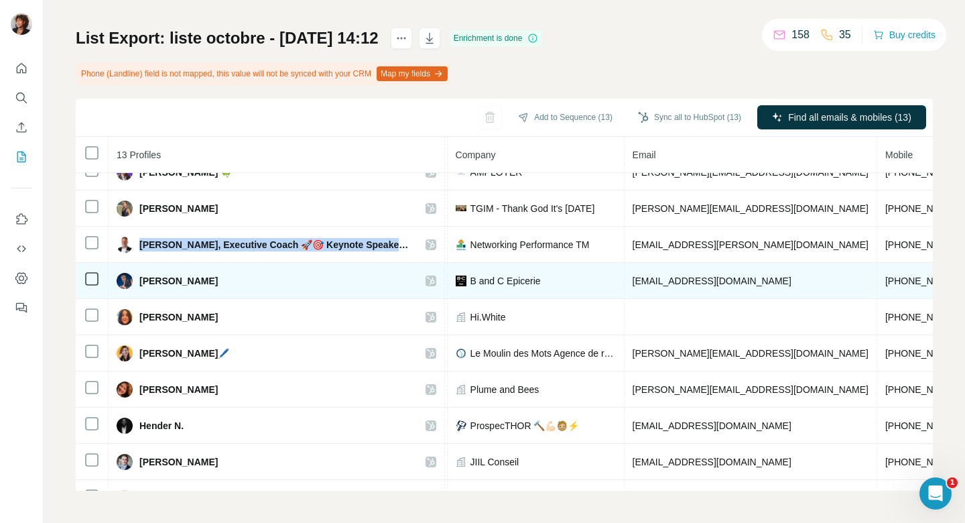
scroll to position [11, 333]
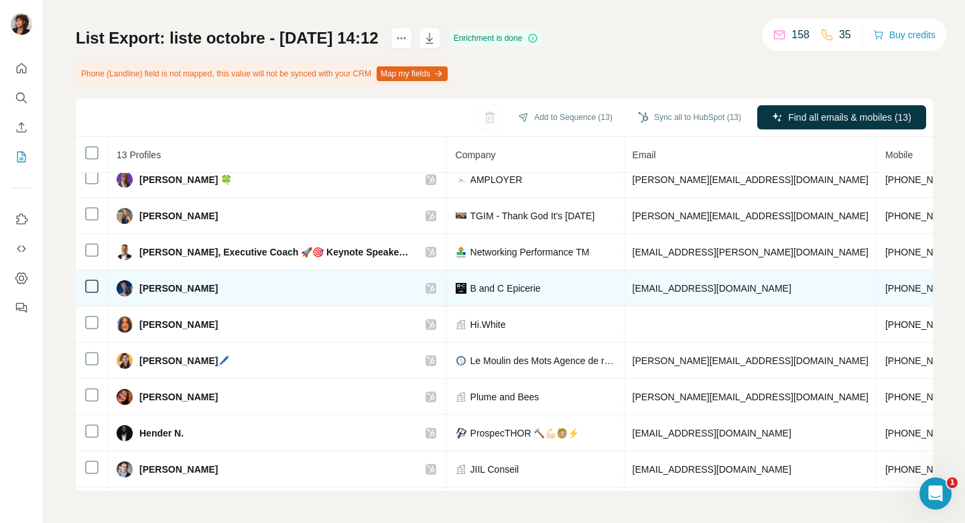
click at [208, 290] on span "[PERSON_NAME]" at bounding box center [178, 288] width 78 height 13
click at [211, 290] on span "[PERSON_NAME]" at bounding box center [178, 288] width 78 height 13
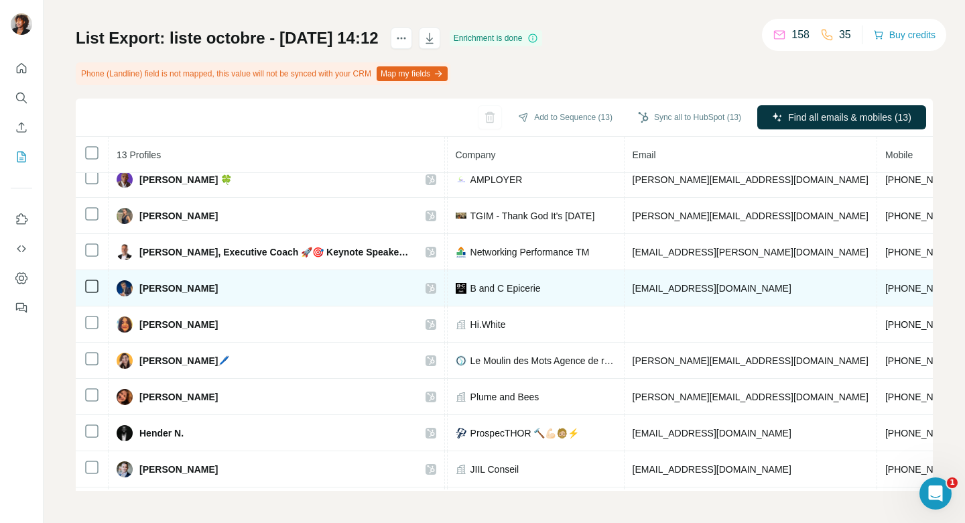
click at [878, 288] on td "[PHONE_NUMBER]" at bounding box center [928, 288] width 101 height 36
drag, startPoint x: 827, startPoint y: 288, endPoint x: 751, endPoint y: 288, distance: 75.8
click at [751, 288] on tr "[PERSON_NAME] Found LinkedIn Fondateur B and C Epicerie [EMAIL_ADDRESS][DOMAIN_…" at bounding box center [490, 288] width 1494 height 36
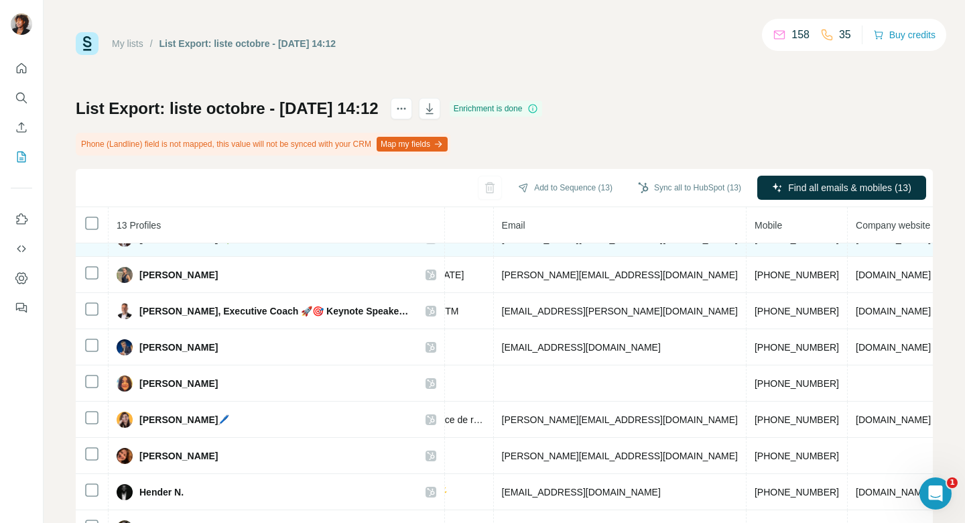
scroll to position [25, 463]
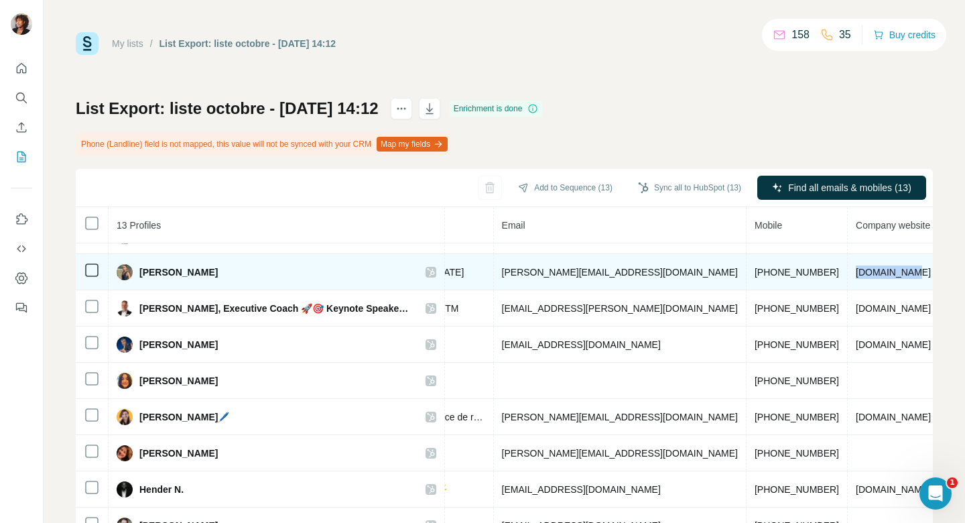
drag, startPoint x: 780, startPoint y: 272, endPoint x: 719, endPoint y: 268, distance: 60.5
click at [848, 268] on td "[DOMAIN_NAME]" at bounding box center [894, 272] width 92 height 36
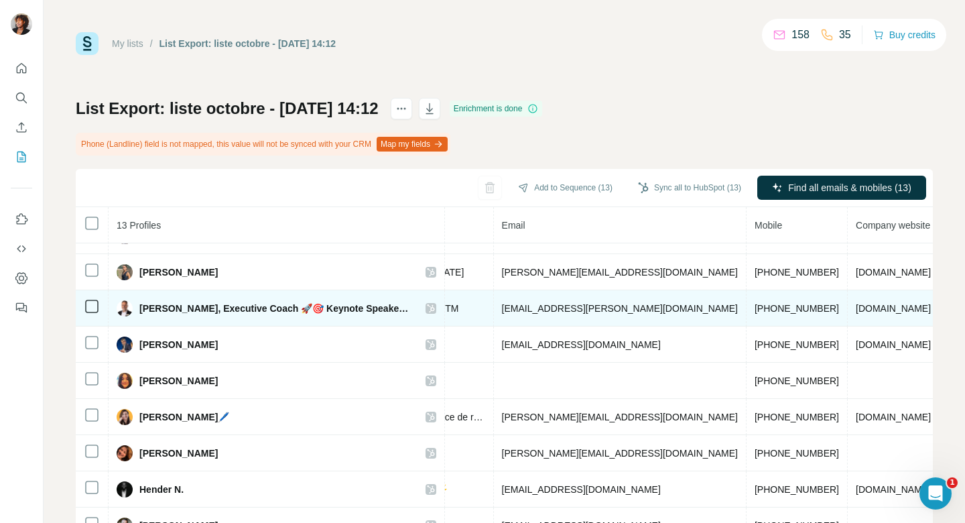
click at [856, 306] on span "[DOMAIN_NAME]" at bounding box center [893, 308] width 75 height 11
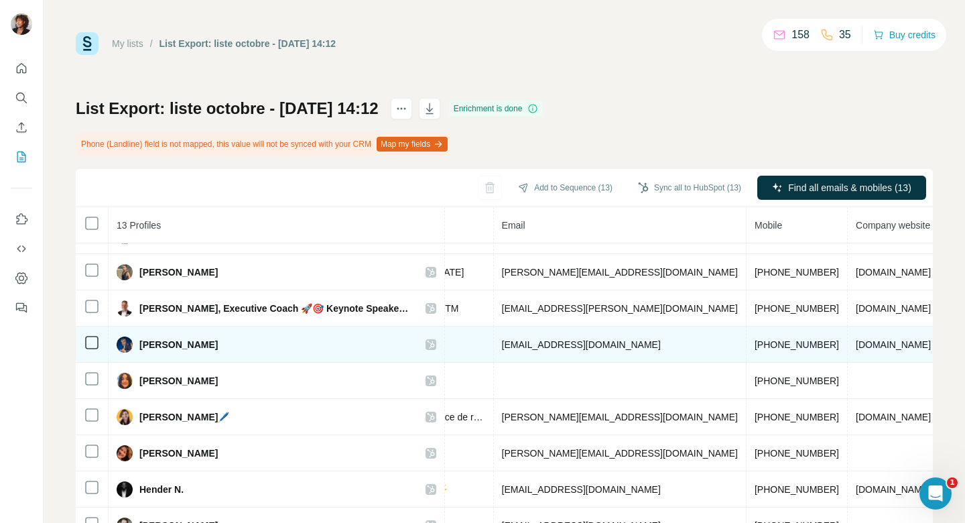
click at [856, 347] on span "[DOMAIN_NAME]" at bounding box center [893, 344] width 75 height 11
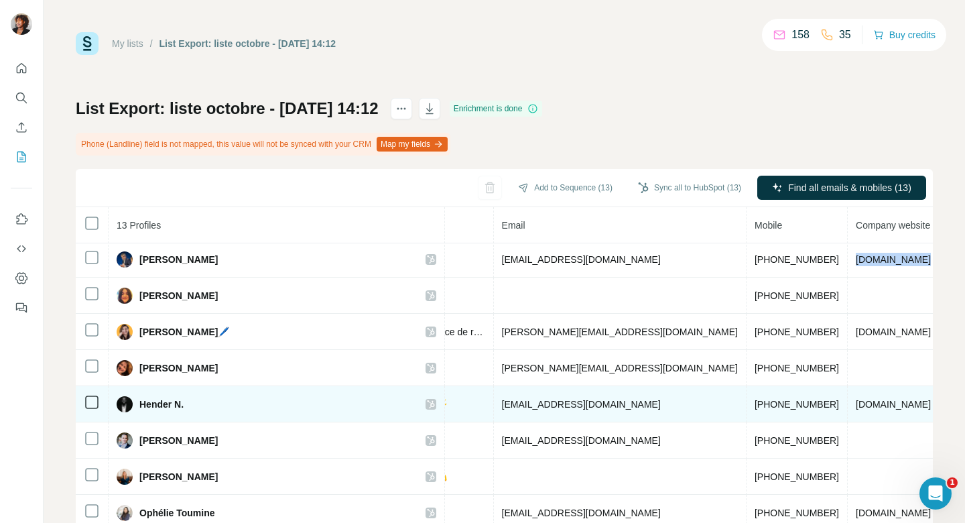
scroll to position [128, 463]
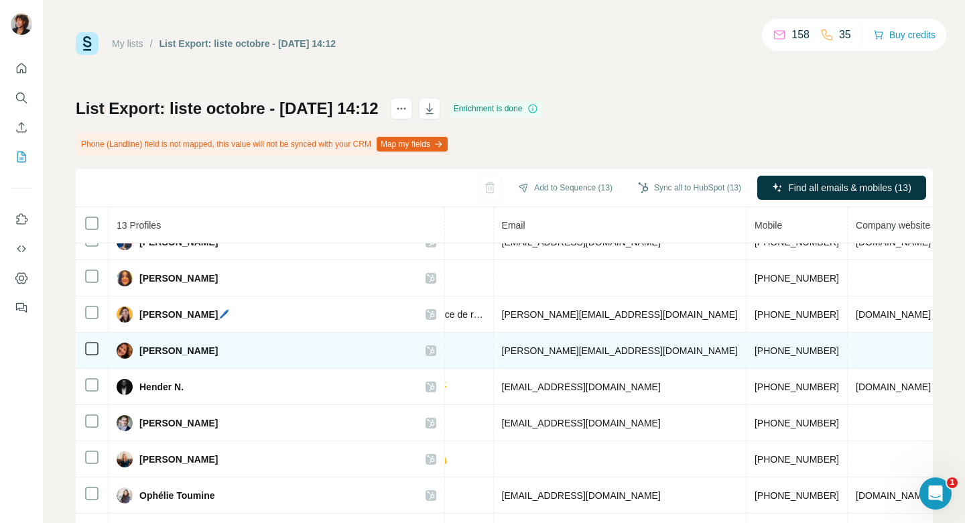
click at [563, 353] on span "[PERSON_NAME][EMAIL_ADDRESS][DOMAIN_NAME]" at bounding box center [620, 350] width 236 height 11
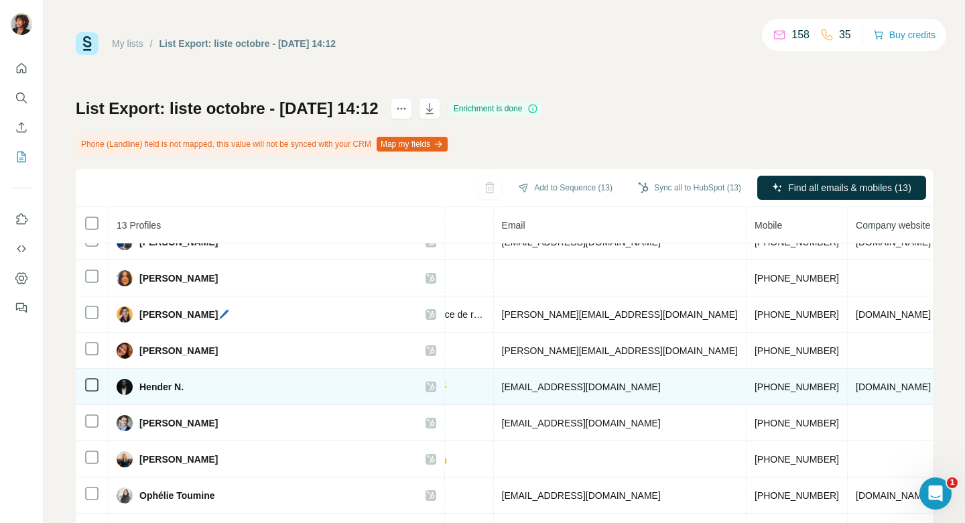
click at [536, 385] on span "[EMAIL_ADDRESS][DOMAIN_NAME]" at bounding box center [581, 386] width 159 height 11
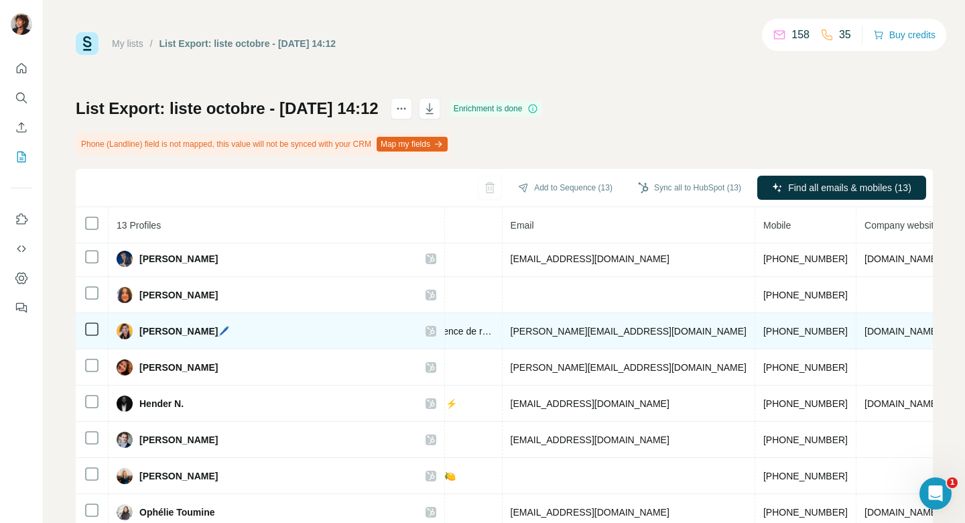
scroll to position [111, 456]
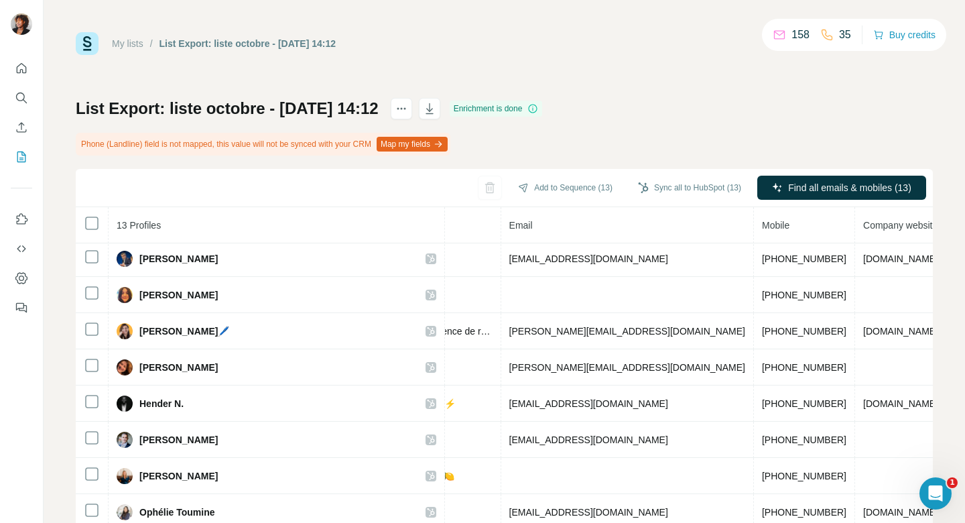
click at [410, 57] on div "My lists / List Export: liste octobre - [DATE] 14:12 158 35 Buy credits List Ex…" at bounding box center [504, 296] width 857 height 529
